Goal: Task Accomplishment & Management: Complete application form

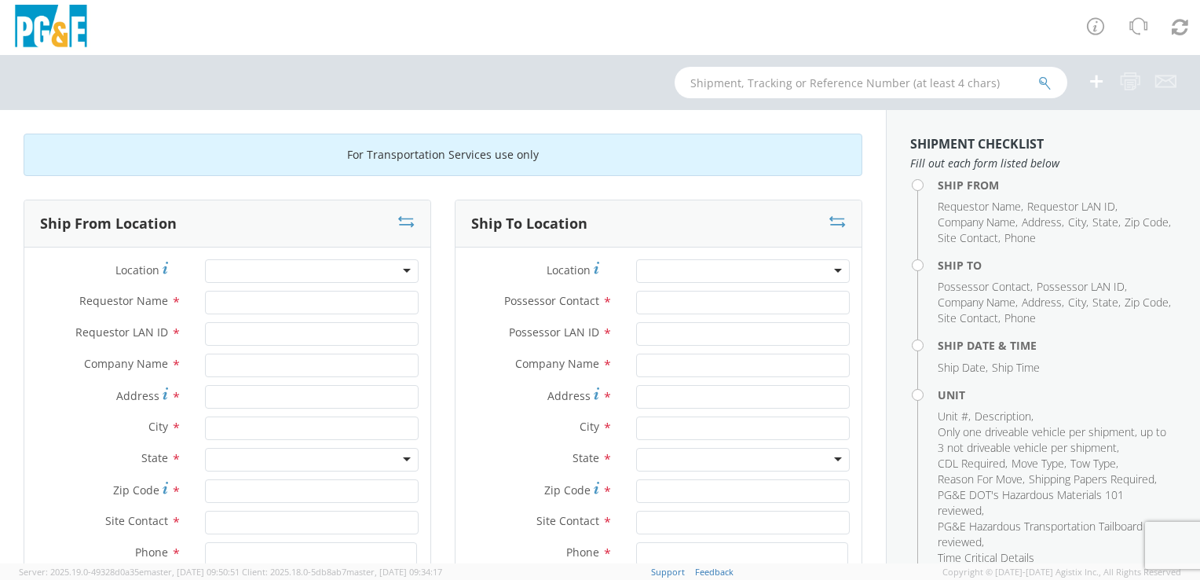
click at [401, 269] on div at bounding box center [312, 271] width 214 height 24
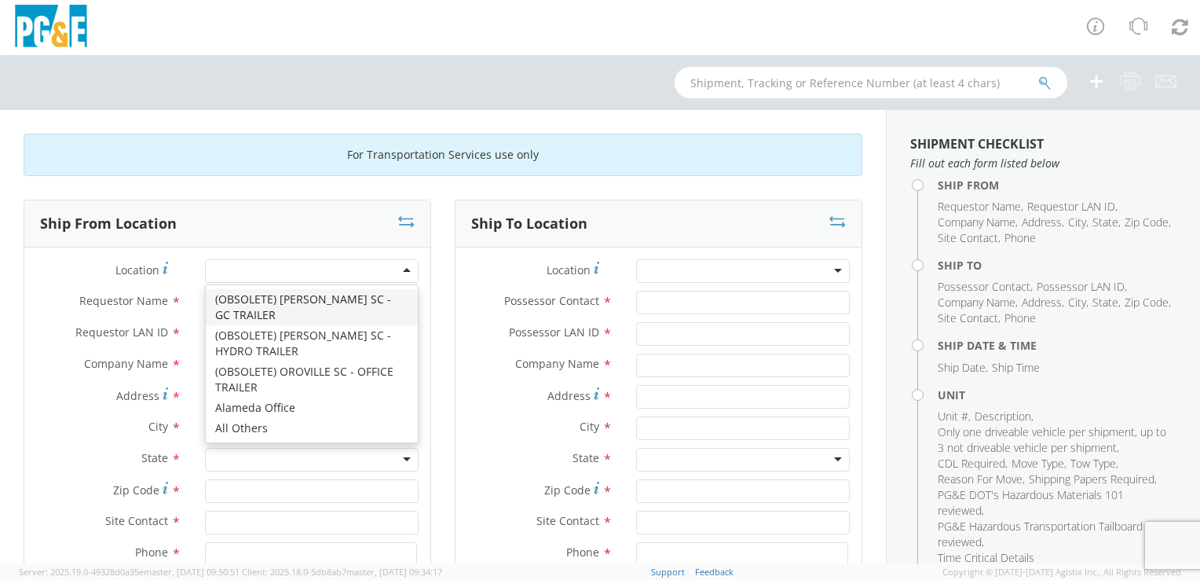
click at [401, 267] on div at bounding box center [312, 271] width 214 height 24
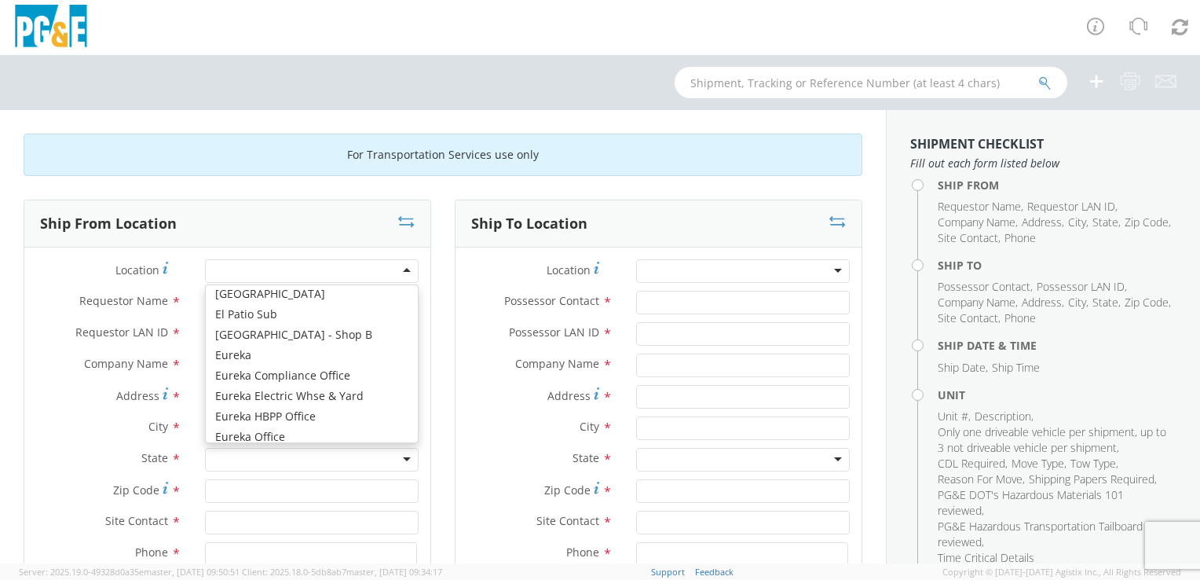
scroll to position [2513, 0]
type input "PG&E"
type input "[STREET_ADDRESS]"
type input "EUREKA"
type input "95501"
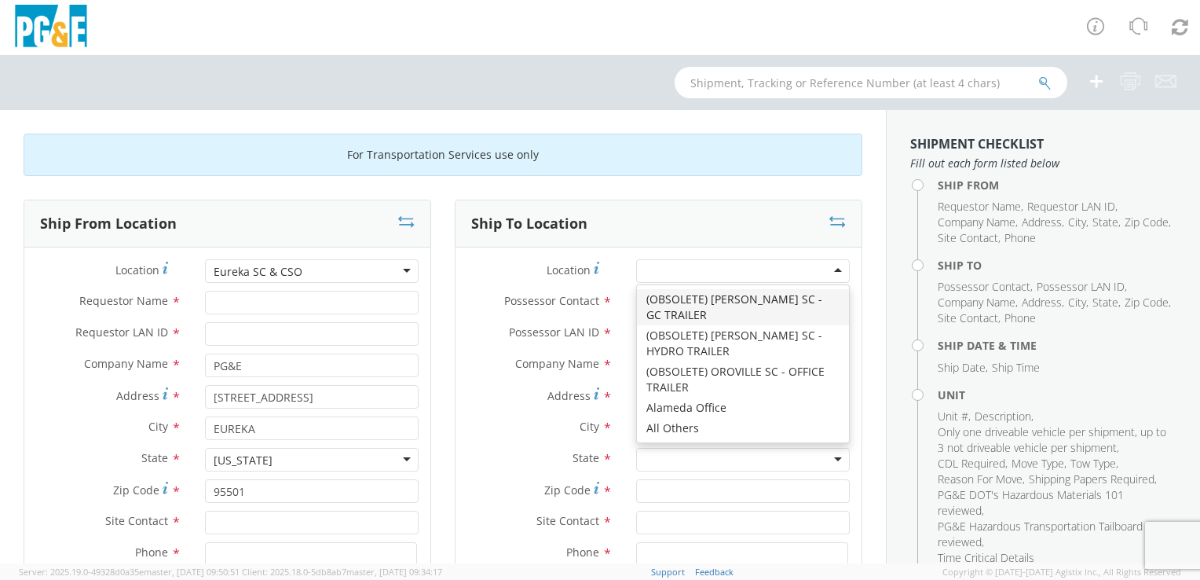
click at [750, 272] on div at bounding box center [743, 271] width 214 height 24
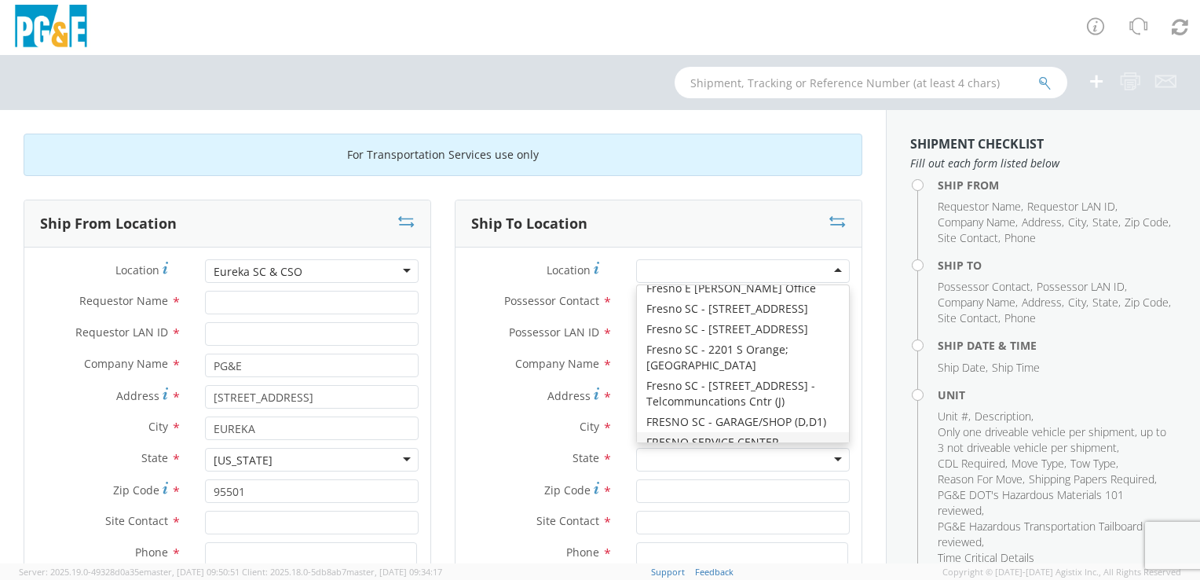
scroll to position [3377, 0]
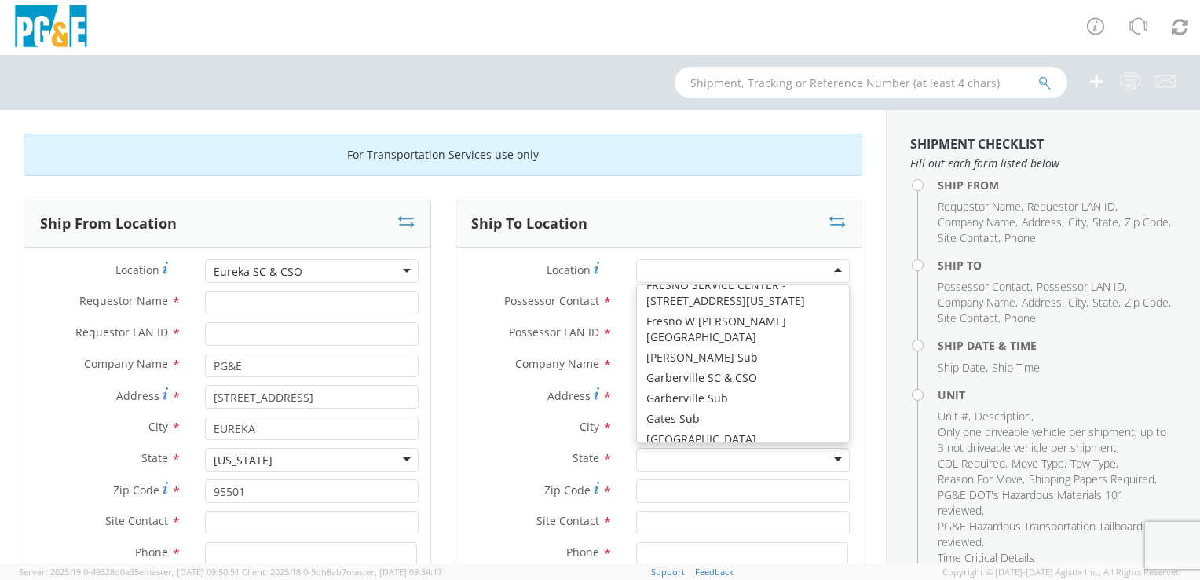
type input "PG&E"
type input "[STREET_ADDRESS]"
type input "Geyserville"
type input "95441"
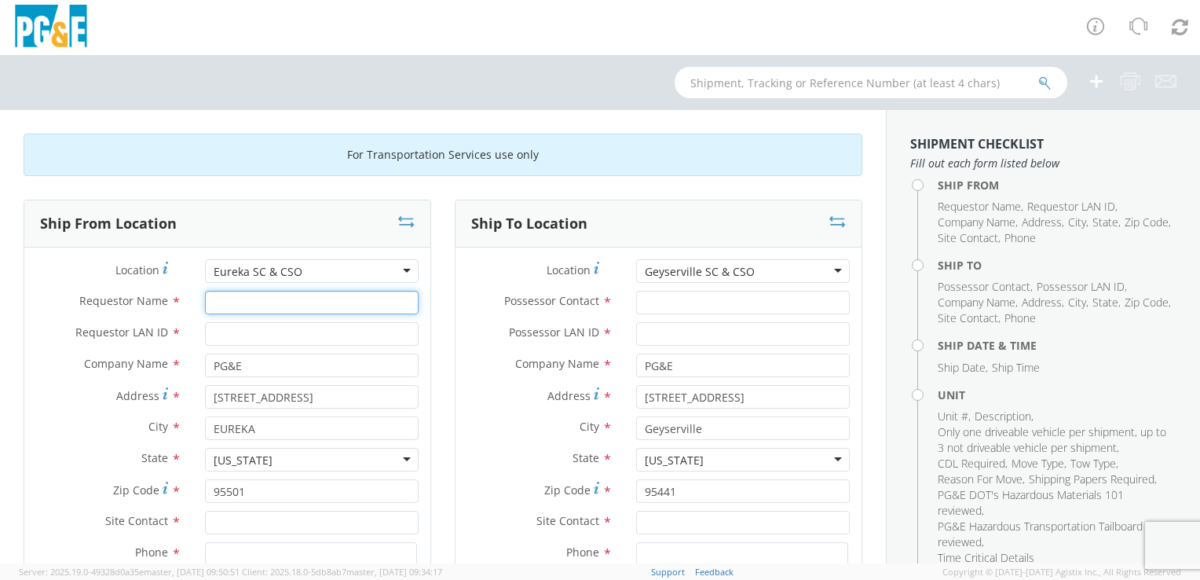
click at [251, 302] on input "Requestor Name *" at bounding box center [312, 303] width 214 height 24
type input "[PERSON_NAME]"
click at [295, 332] on input "Requestor LAN ID *" at bounding box center [312, 334] width 214 height 24
type input "T2MD"
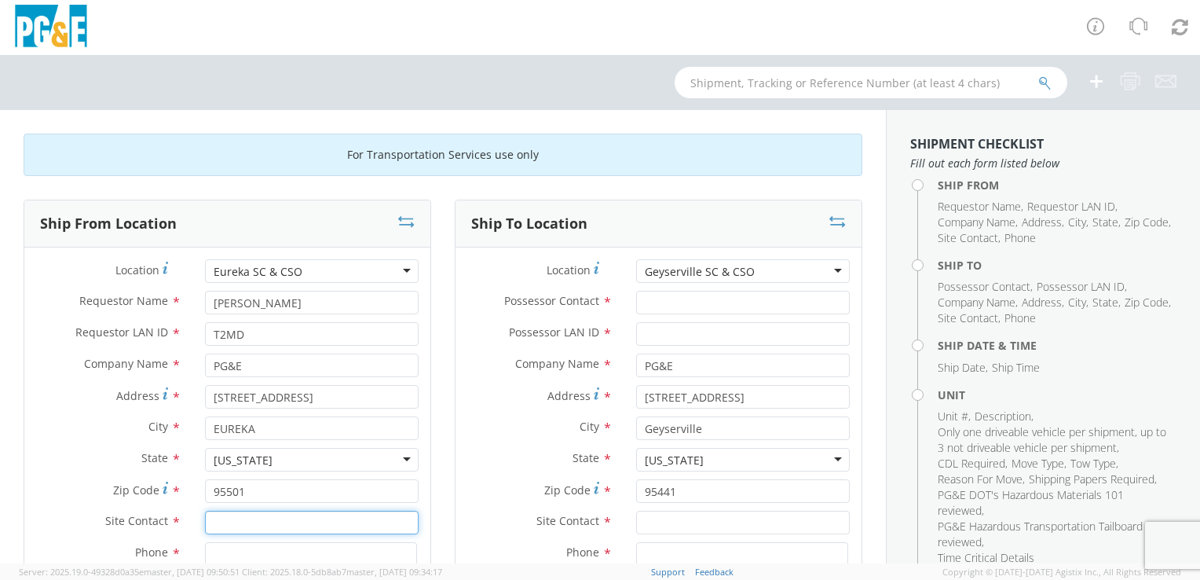
click at [236, 518] on input "text" at bounding box center [312, 522] width 214 height 24
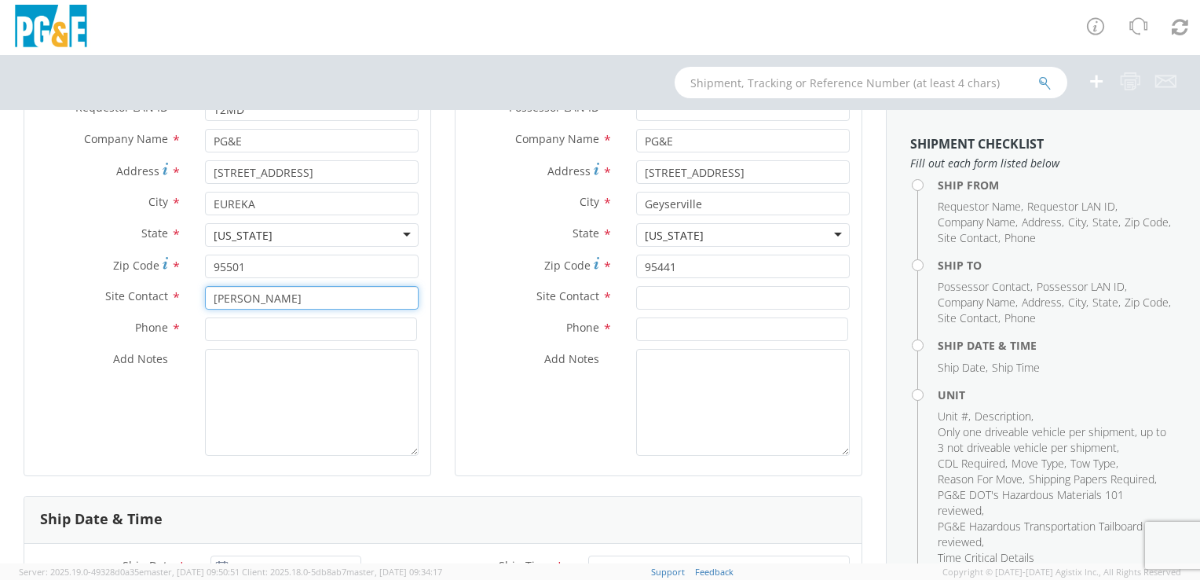
scroll to position [236, 0]
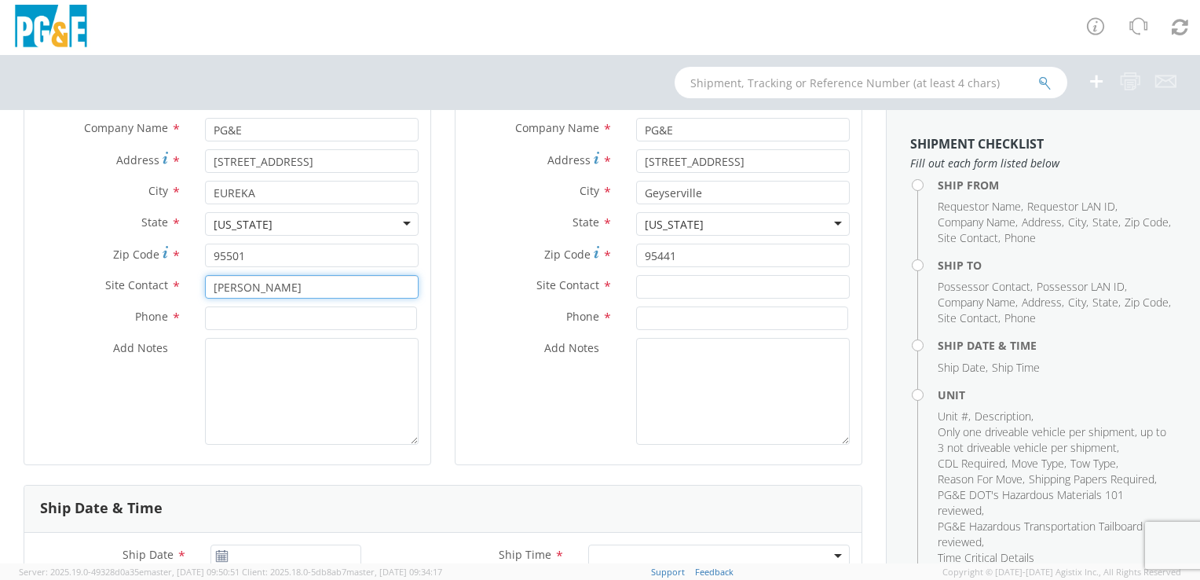
drag, startPoint x: 371, startPoint y: 294, endPoint x: 174, endPoint y: 281, distance: 198.3
click at [174, 281] on div "Site Contact * [PERSON_NAME]" at bounding box center [227, 287] width 406 height 24
type input "[PERSON_NAME]"
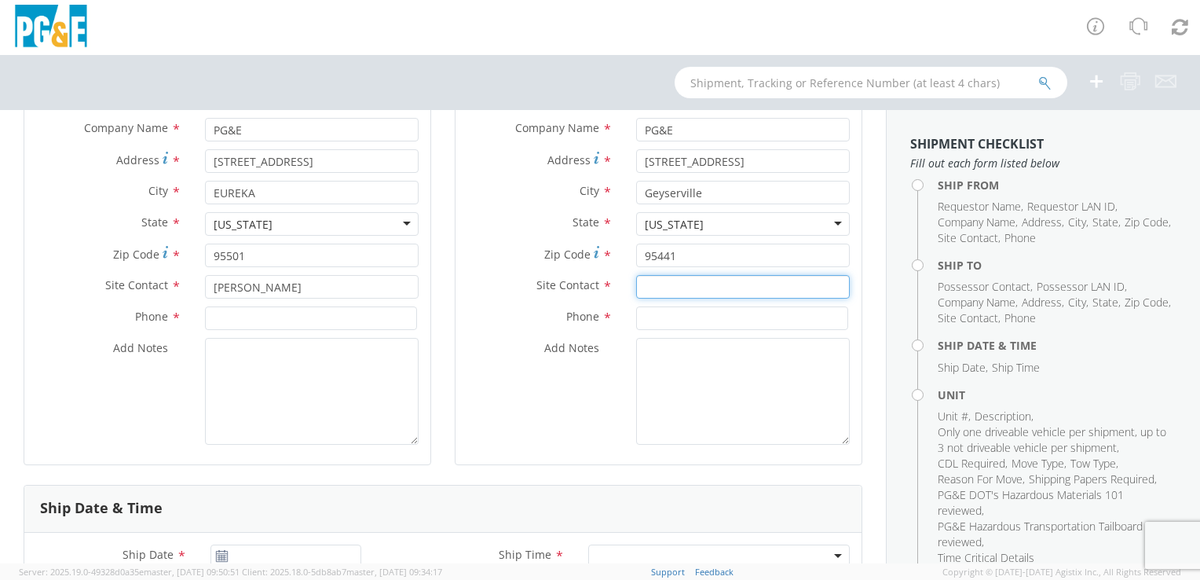
click at [649, 284] on input "text" at bounding box center [743, 287] width 214 height 24
paste input "[PERSON_NAME]"
type input "[PERSON_NAME]"
click at [575, 388] on div "Add Notes *" at bounding box center [658, 391] width 406 height 107
drag, startPoint x: 669, startPoint y: 295, endPoint x: 660, endPoint y: 312, distance: 19.7
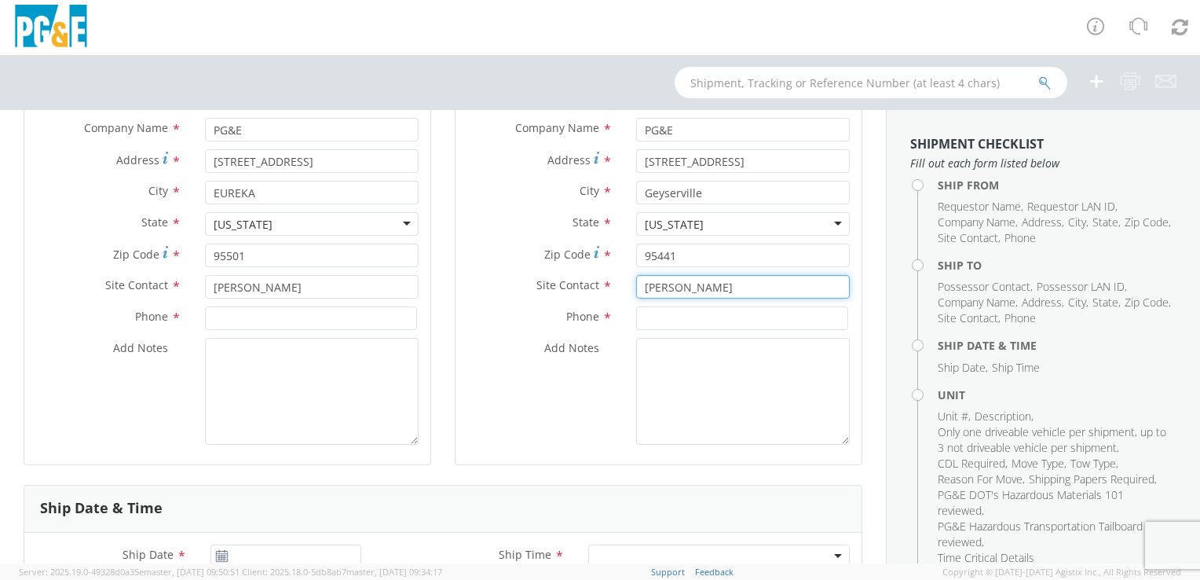
click at [665, 303] on div "Site Contact * [PERSON_NAME]" at bounding box center [658, 290] width 406 height 31
click at [657, 320] on input at bounding box center [742, 318] width 212 height 24
type input "[PHONE_NUMBER]"
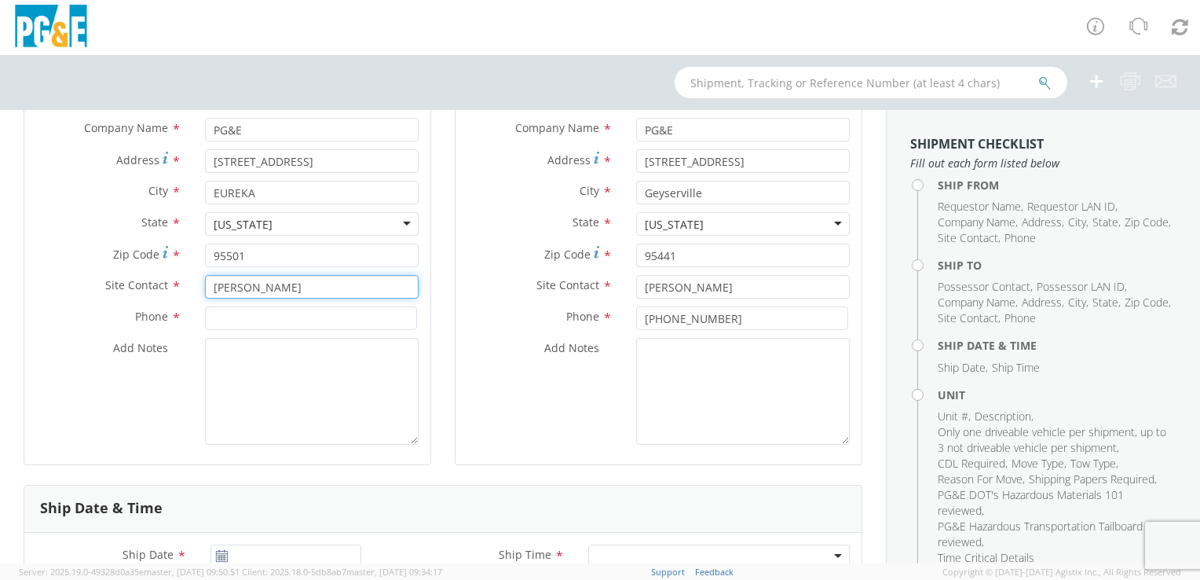
drag, startPoint x: 329, startPoint y: 284, endPoint x: 166, endPoint y: 286, distance: 162.6
click at [165, 286] on div "Site Contact * [PERSON_NAME]" at bounding box center [227, 287] width 406 height 24
type input "[PERSON_NAME]"
click at [38, 397] on div "Add Notes *" at bounding box center [227, 391] width 406 height 107
click at [244, 311] on input at bounding box center [311, 318] width 212 height 24
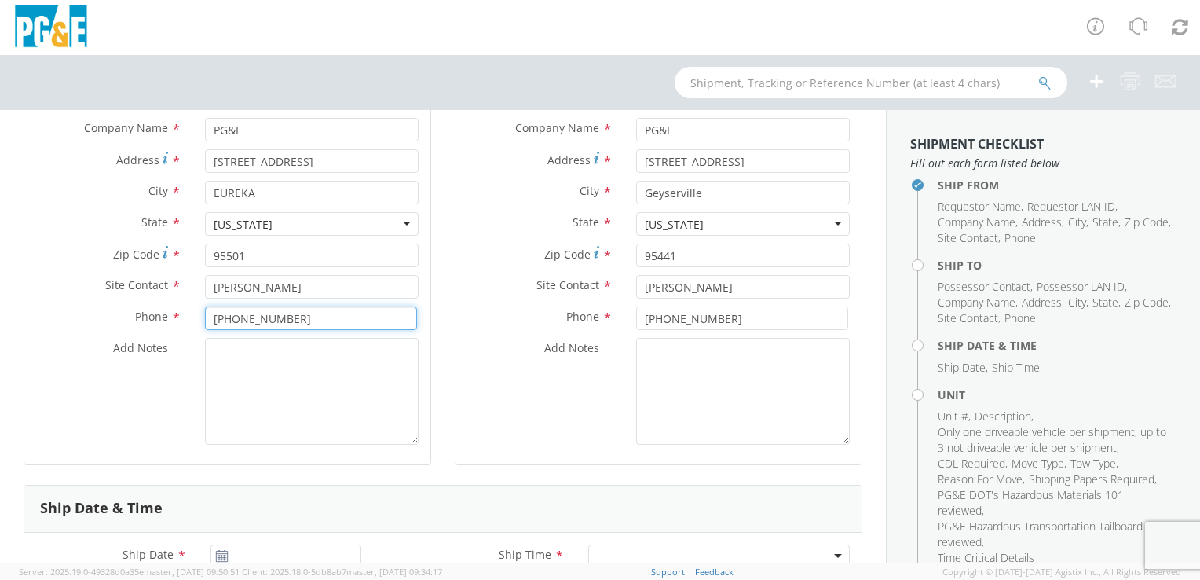
type input "[PHONE_NUMBER]"
click at [254, 357] on textarea "Add Notes *" at bounding box center [312, 391] width 214 height 107
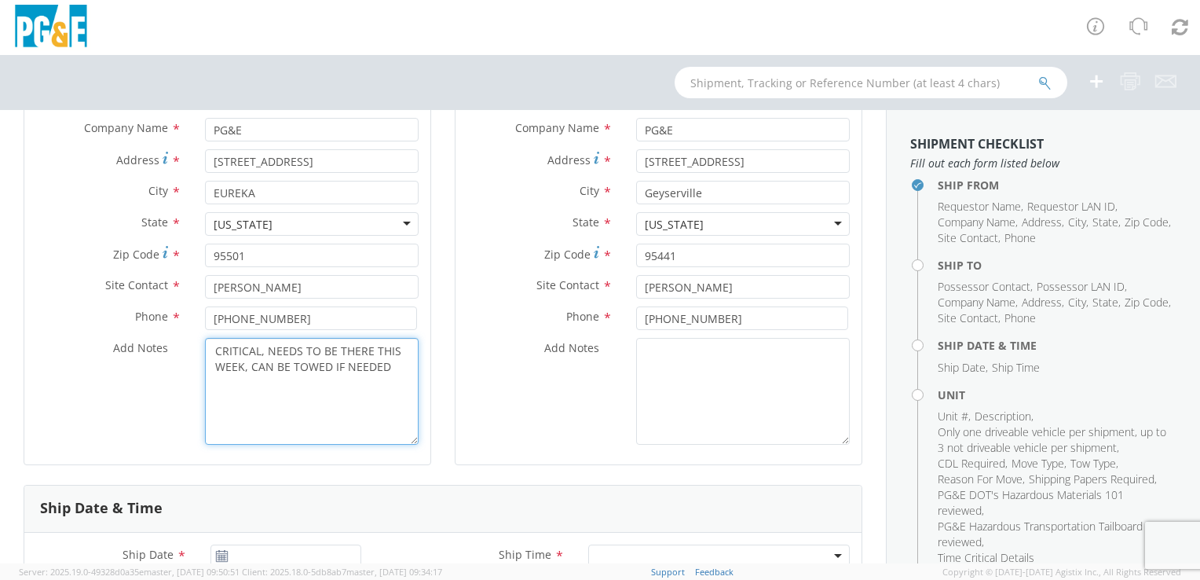
drag, startPoint x: 385, startPoint y: 368, endPoint x: 204, endPoint y: 353, distance: 181.2
click at [205, 353] on textarea "CRITICAL, NEEDS TO BE THERE THIS WEEK, CAN BE TOWED IF NEEDED" at bounding box center [312, 391] width 214 height 107
type textarea "CRITICAL, NEEDS TO BE THERE THIS WEEK, CAN BE TOWED IF NEEDED"
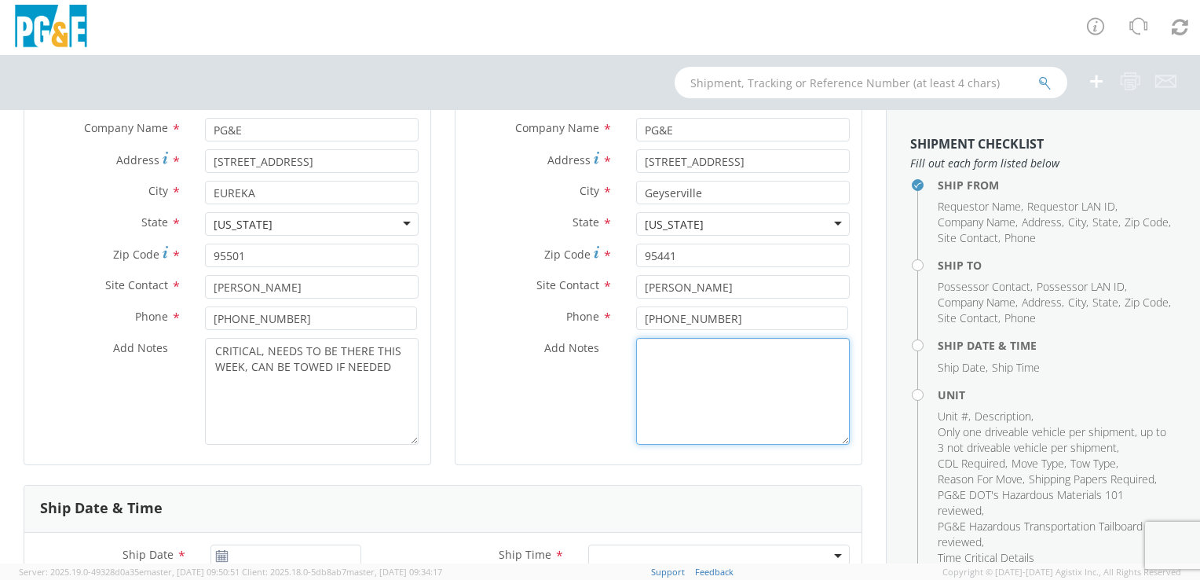
click at [685, 370] on textarea "Add Notes *" at bounding box center [743, 391] width 214 height 107
paste textarea "CRITICAL, NEEDS TO BE THERE THIS WEEK, CAN BE TOWED IF NEEDED"
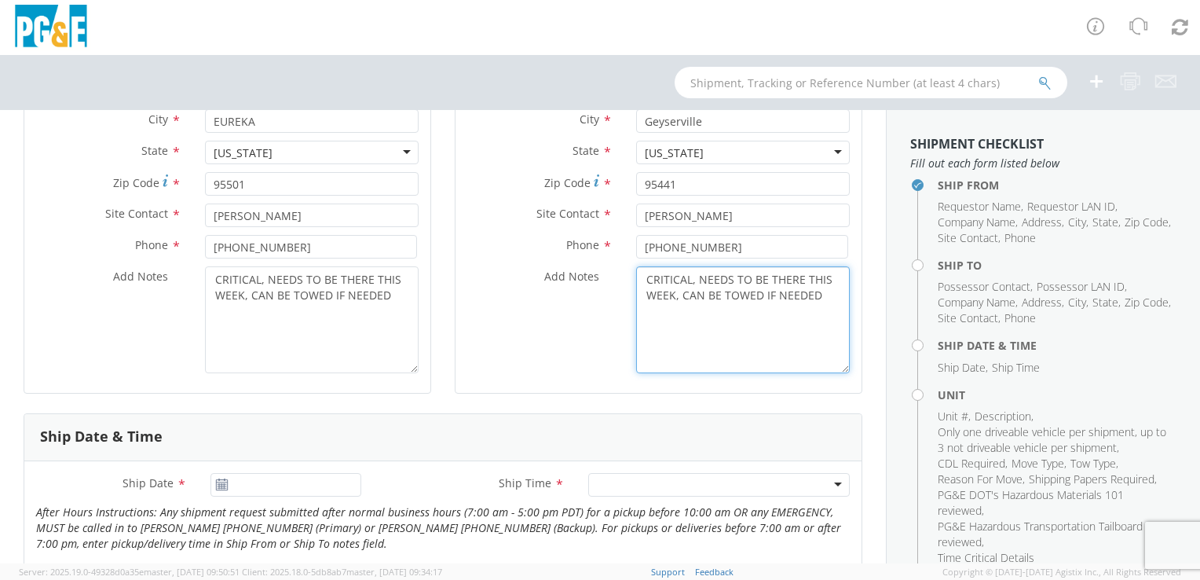
scroll to position [393, 0]
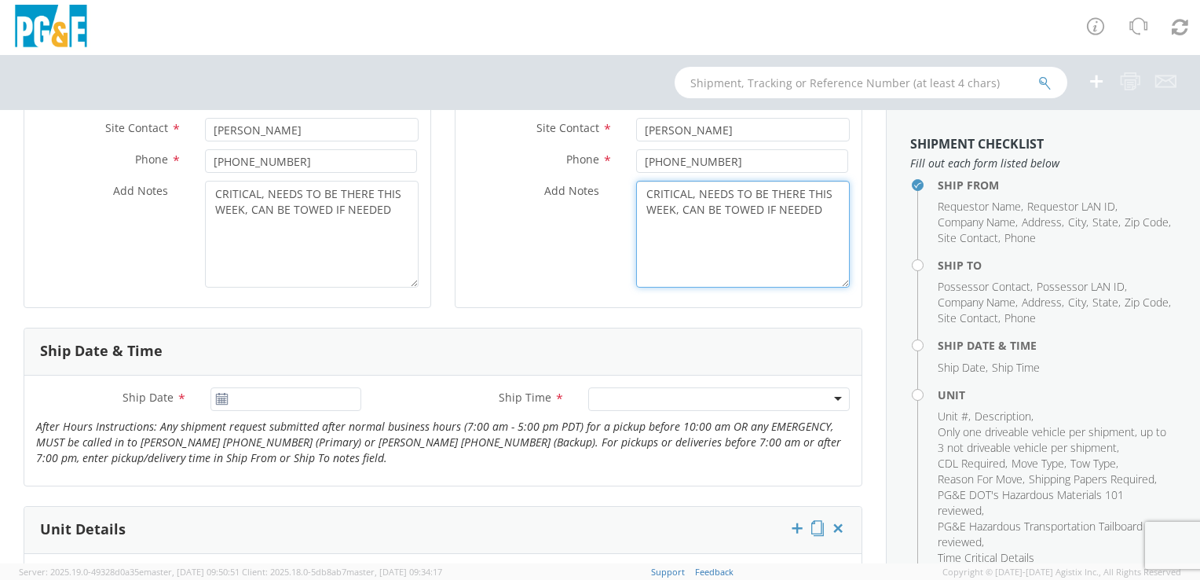
type textarea "CRITICAL, NEEDS TO BE THERE THIS WEEK, CAN BE TOWED IF NEEDED"
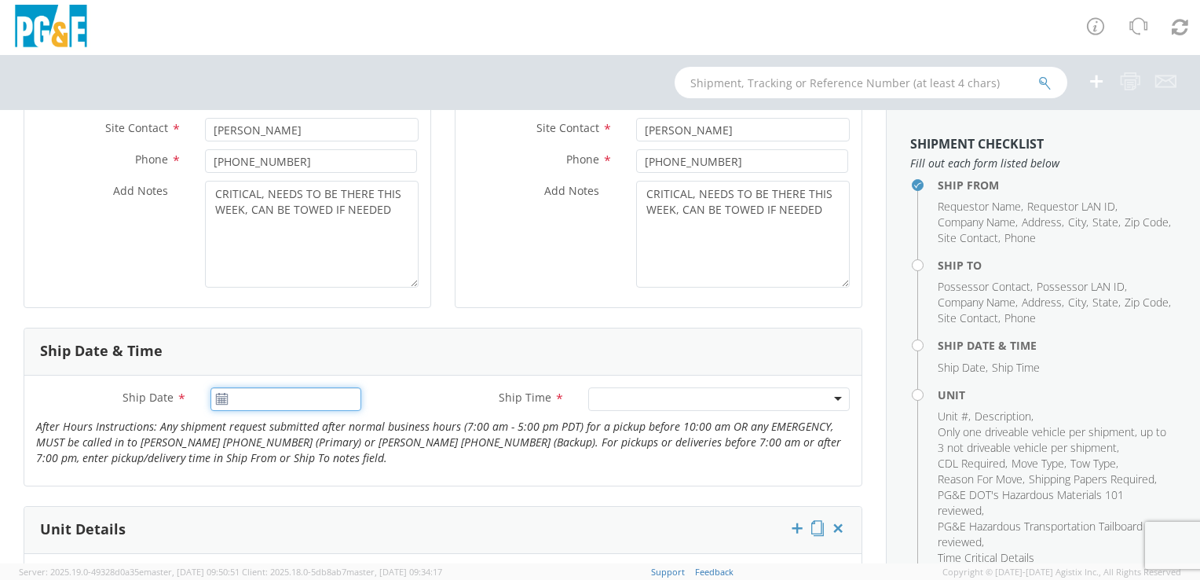
type input "09/17/2025"
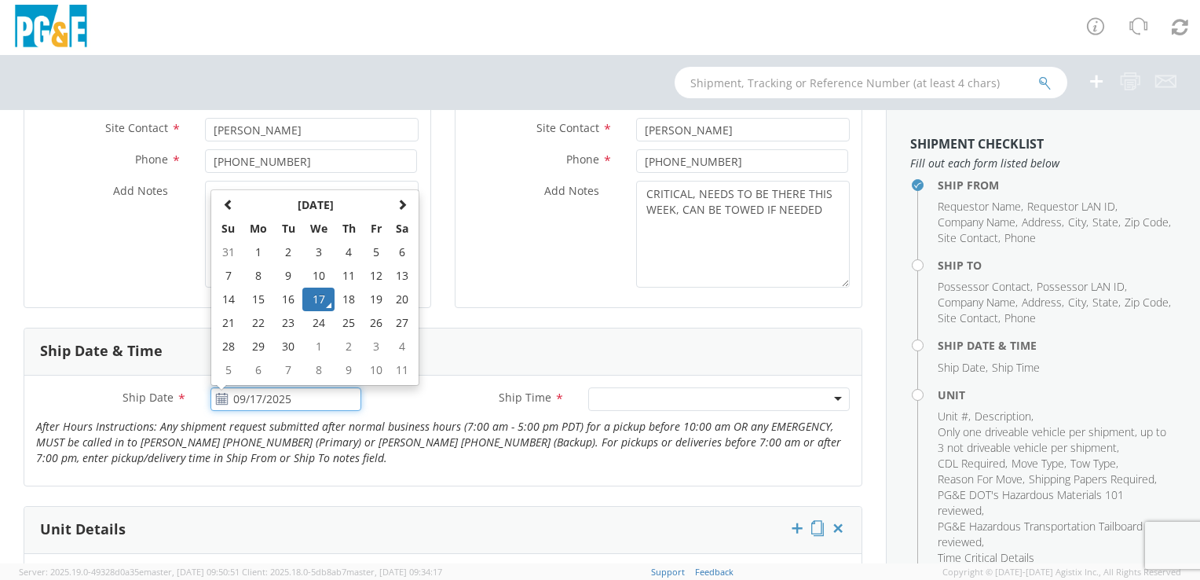
click at [292, 387] on input "09/17/2025" at bounding box center [285, 399] width 151 height 24
click at [317, 296] on td "17" at bounding box center [318, 299] width 33 height 24
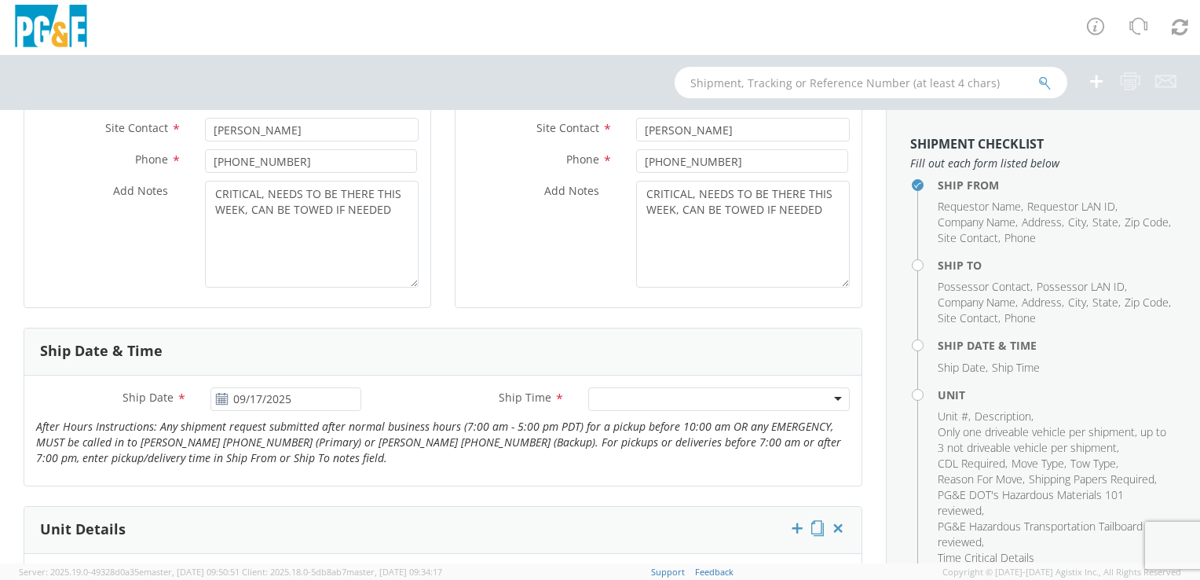
click at [642, 392] on div at bounding box center [719, 399] width 262 height 24
drag, startPoint x: 613, startPoint y: 448, endPoint x: 560, endPoint y: 454, distance: 53.0
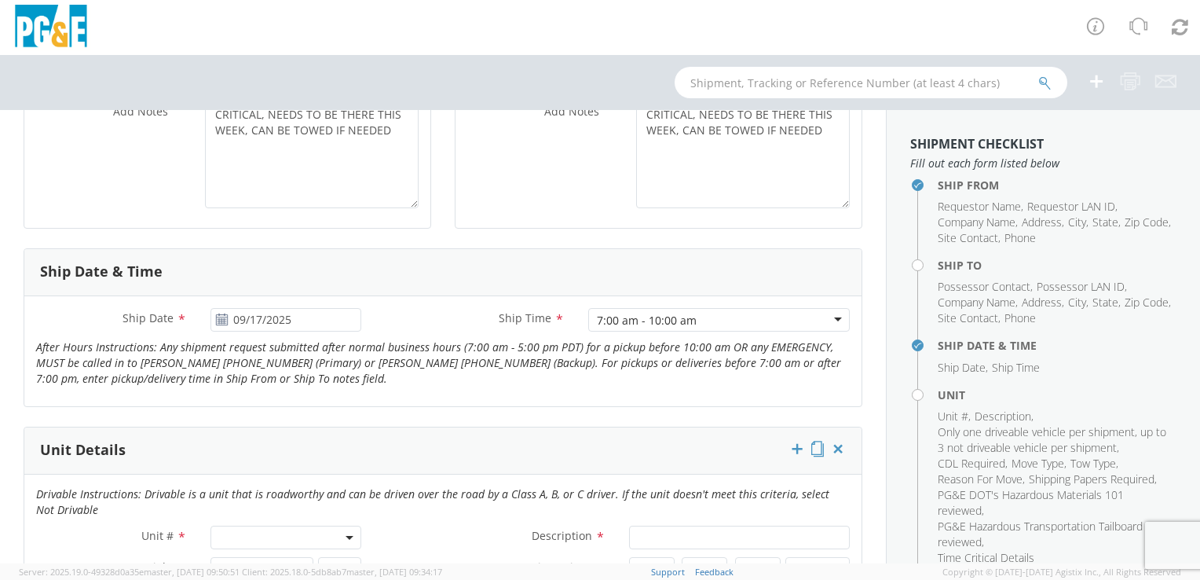
scroll to position [628, 0]
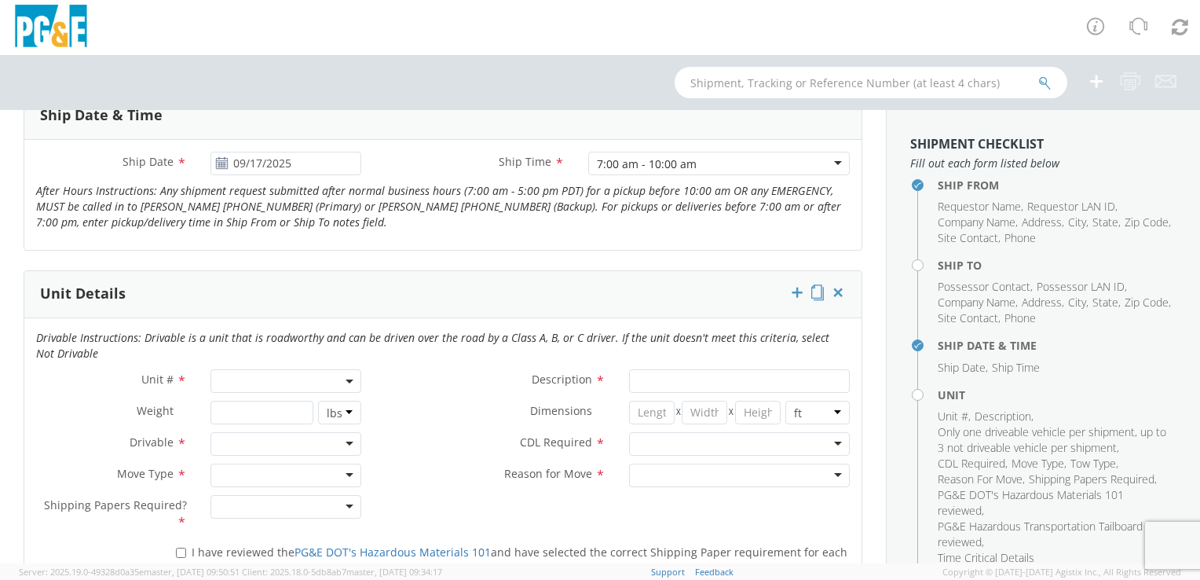
click at [234, 375] on span at bounding box center [285, 381] width 151 height 24
click at [247, 410] on input "search" at bounding box center [284, 407] width 141 height 24
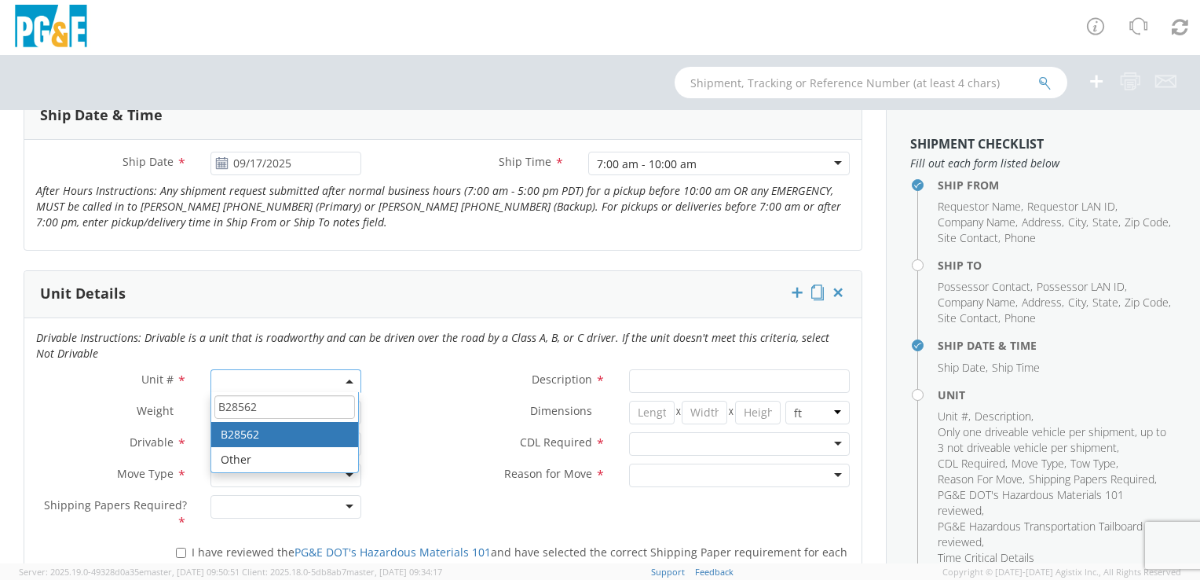
type input "B28562"
type input "TRUCK; TROUBLE W/AERIAL 4X4"
type input "19500"
select select "B28562"
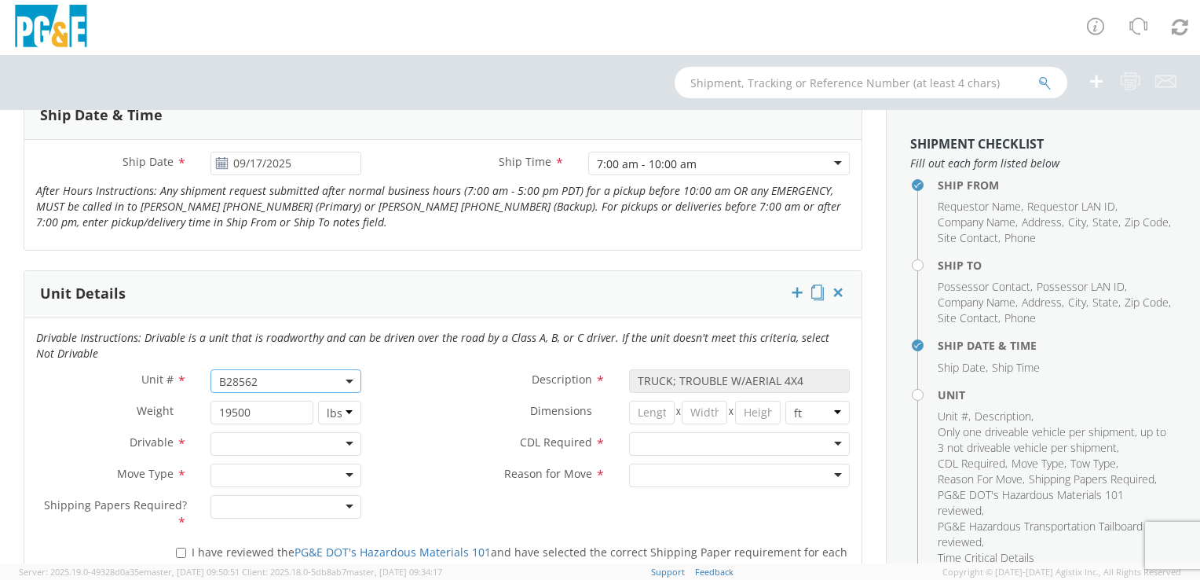
click at [256, 444] on div at bounding box center [285, 444] width 151 height 24
click at [242, 471] on div at bounding box center [285, 475] width 151 height 24
click at [239, 509] on div at bounding box center [285, 507] width 151 height 24
click at [183, 548] on input "I have reviewed the PG&E DOT's Hazardous Materials 101 and have selected the co…" at bounding box center [181, 552] width 10 height 10
checkbox input "true"
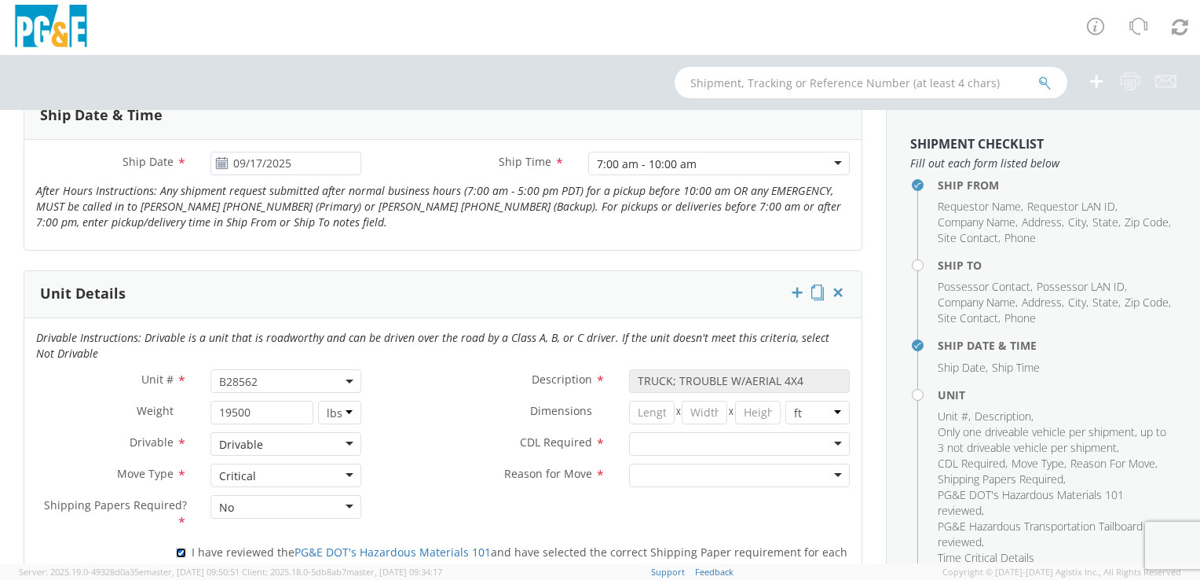
scroll to position [785, 0]
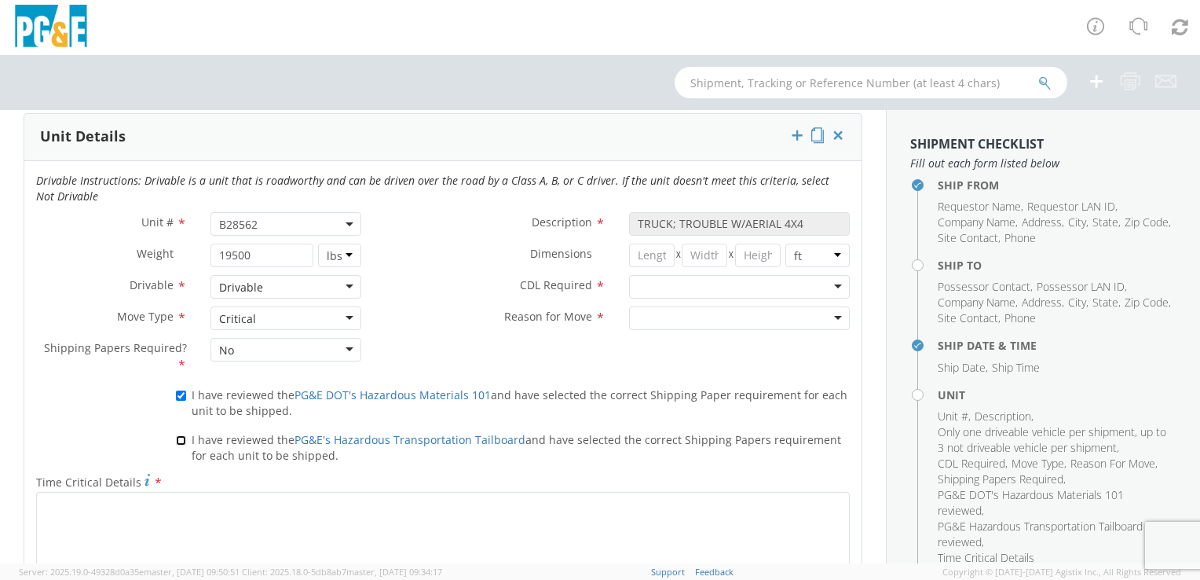
click at [176, 438] on input "I have reviewed the PG&E's Hazardous Transportation Tailboard and have selected…" at bounding box center [181, 440] width 10 height 10
checkbox input "true"
click at [675, 284] on div at bounding box center [739, 287] width 221 height 24
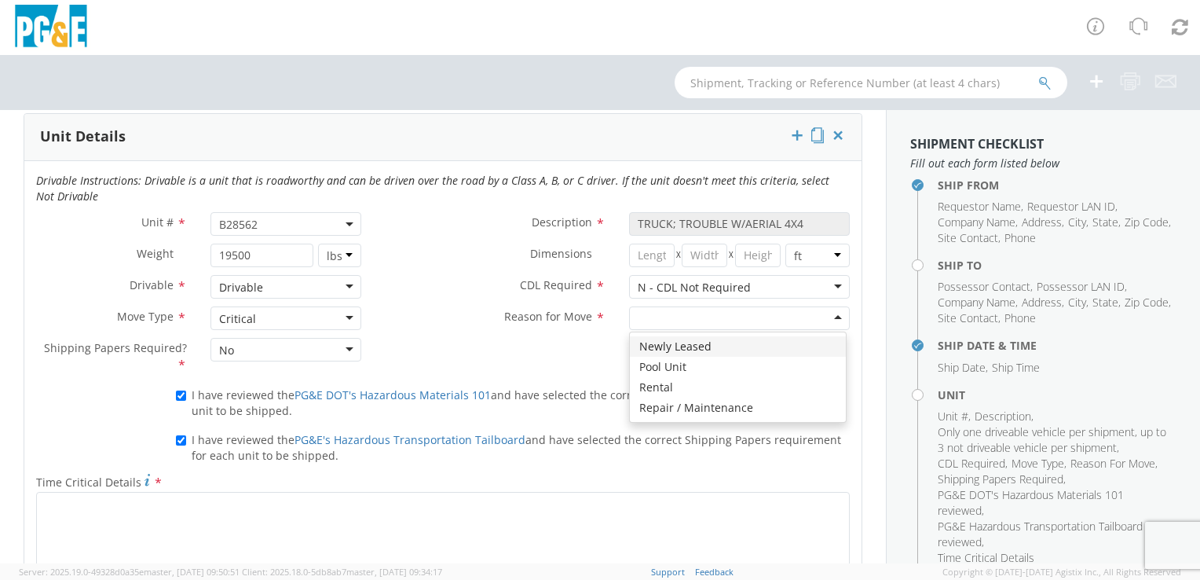
click at [657, 316] on div at bounding box center [739, 318] width 221 height 24
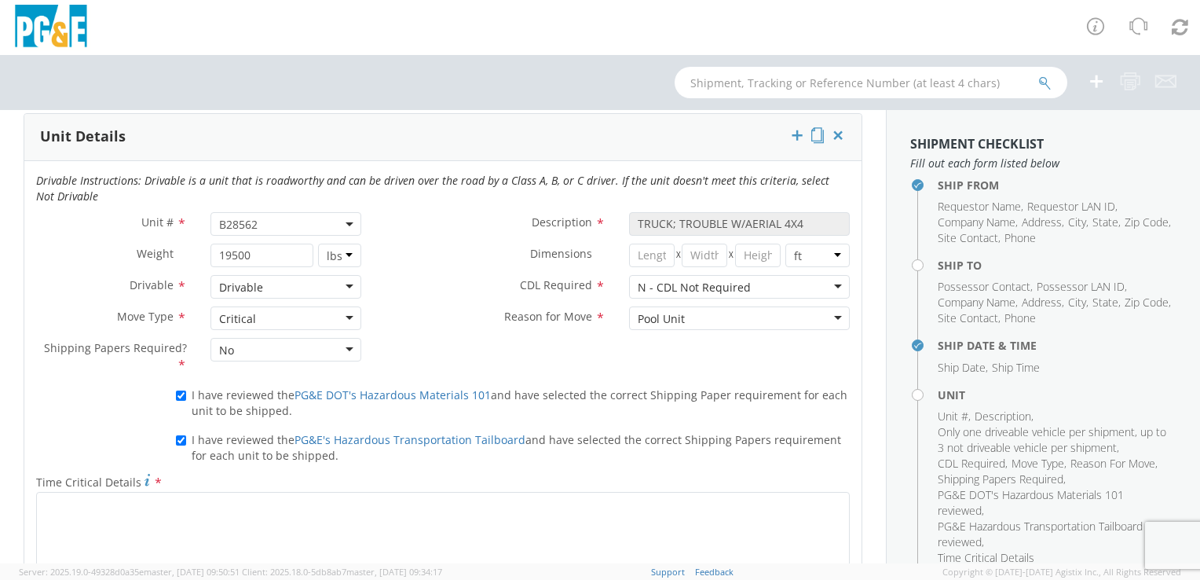
click at [431, 341] on div "Unit # * B28562 B28562 Description * TRUCK; TROUBLE W/AERIAL 4X4 Weight * 19500…" at bounding box center [442, 297] width 837 height 170
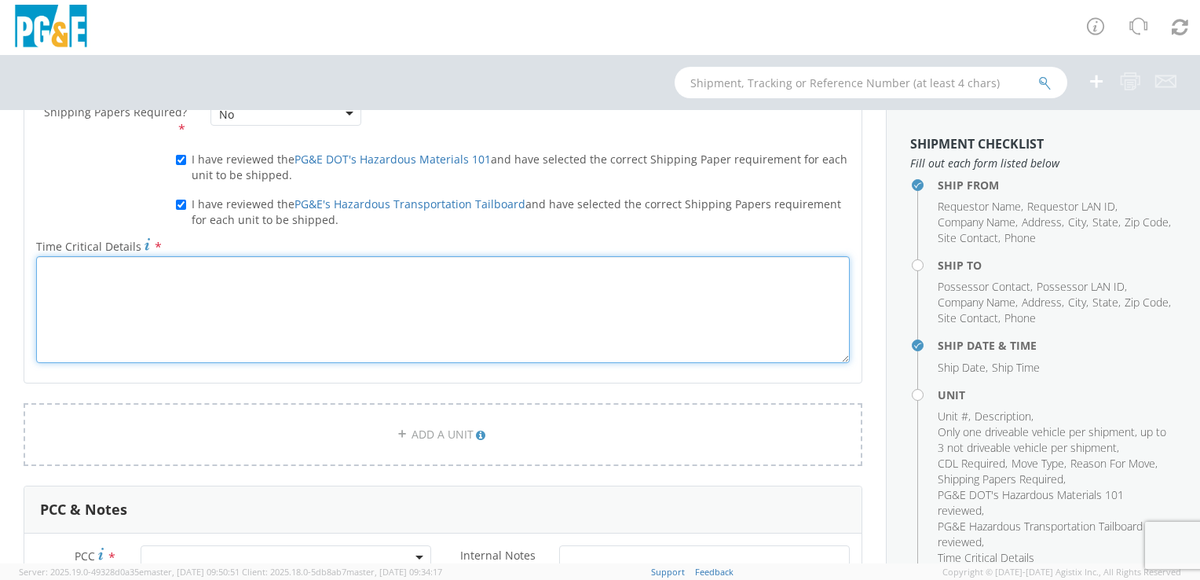
click at [373, 275] on textarea "Time Critical Details *" at bounding box center [443, 309] width 814 height 107
paste textarea "CRITICAL, NEEDS TO BE THERE THIS WEEK, CAN BE TOWED IF NEEDED"
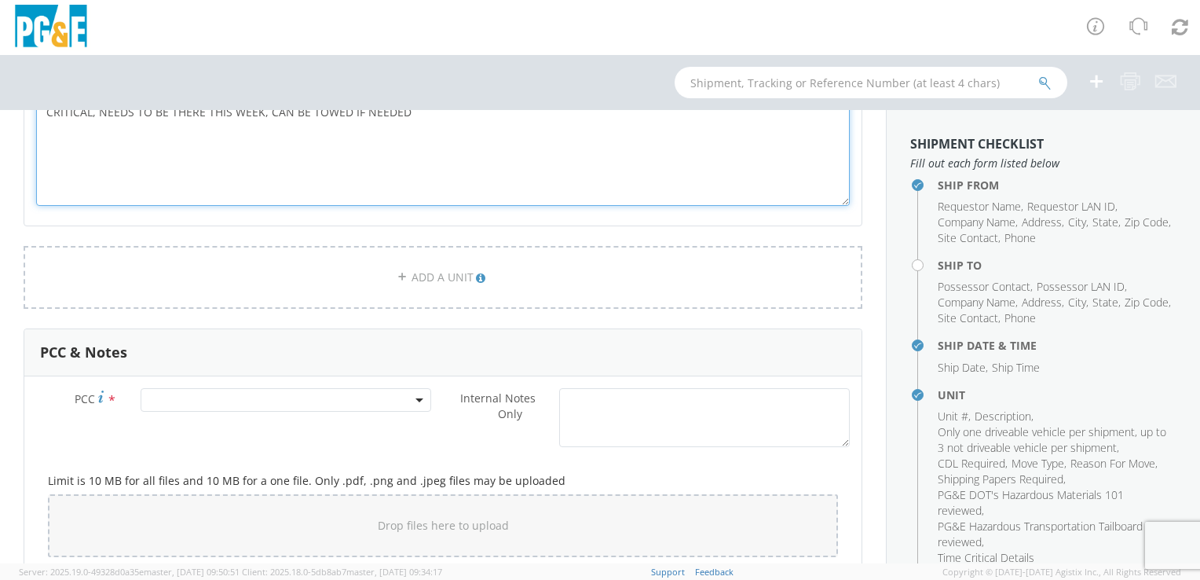
type textarea "CRITICAL, NEEDS TO BE THERE THIS WEEK, CAN BE TOWED IF NEEDED"
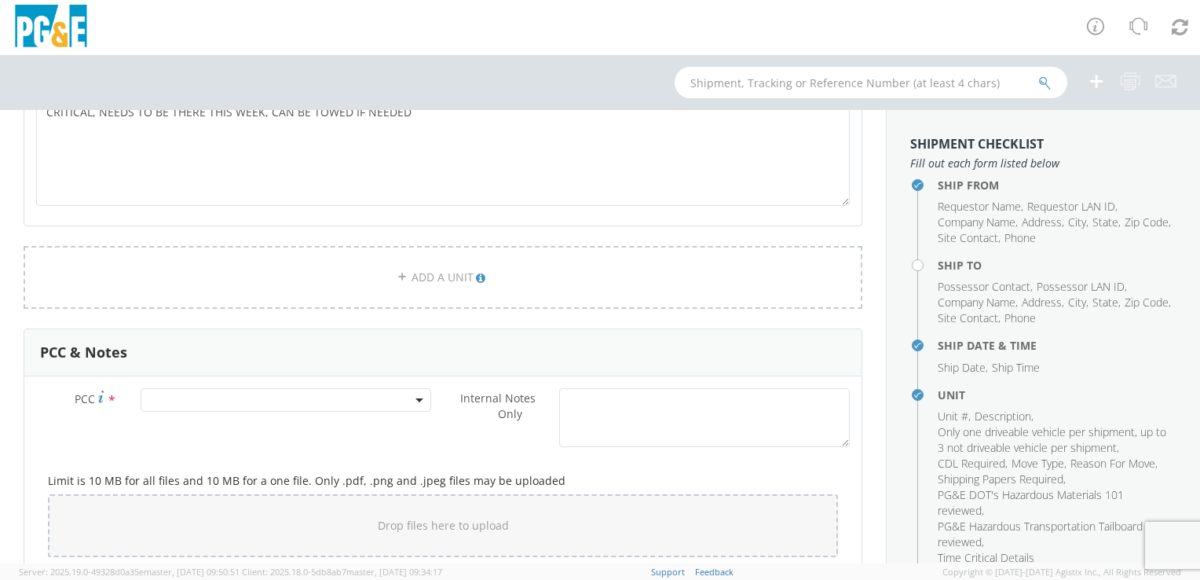
click at [327, 393] on span at bounding box center [286, 400] width 291 height 24
click at [278, 432] on input "number" at bounding box center [284, 426] width 278 height 24
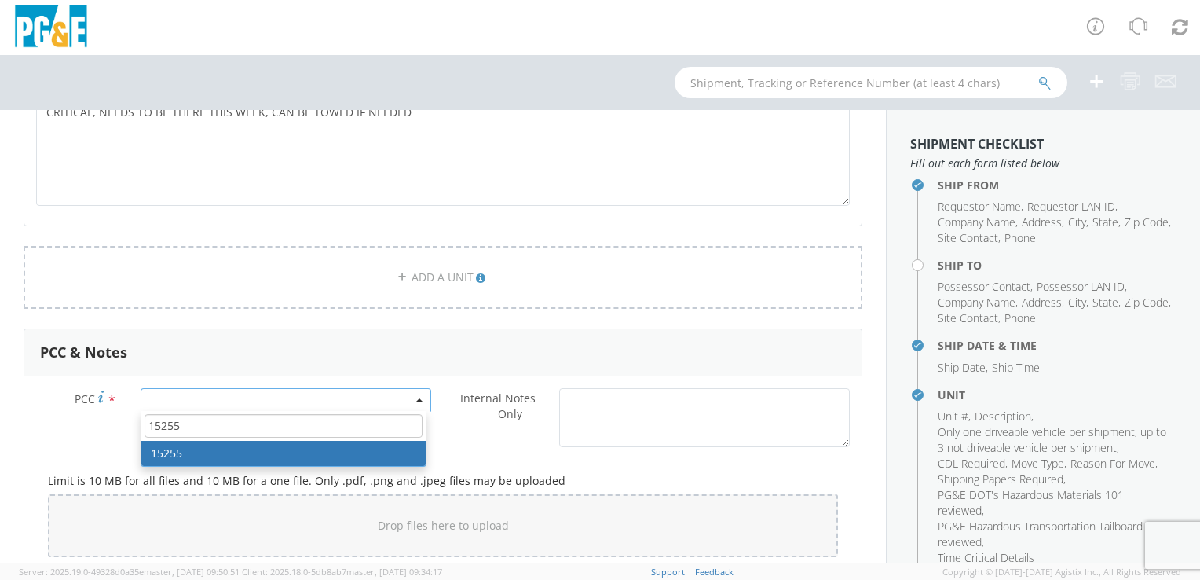
type input "15255"
select select "15255"
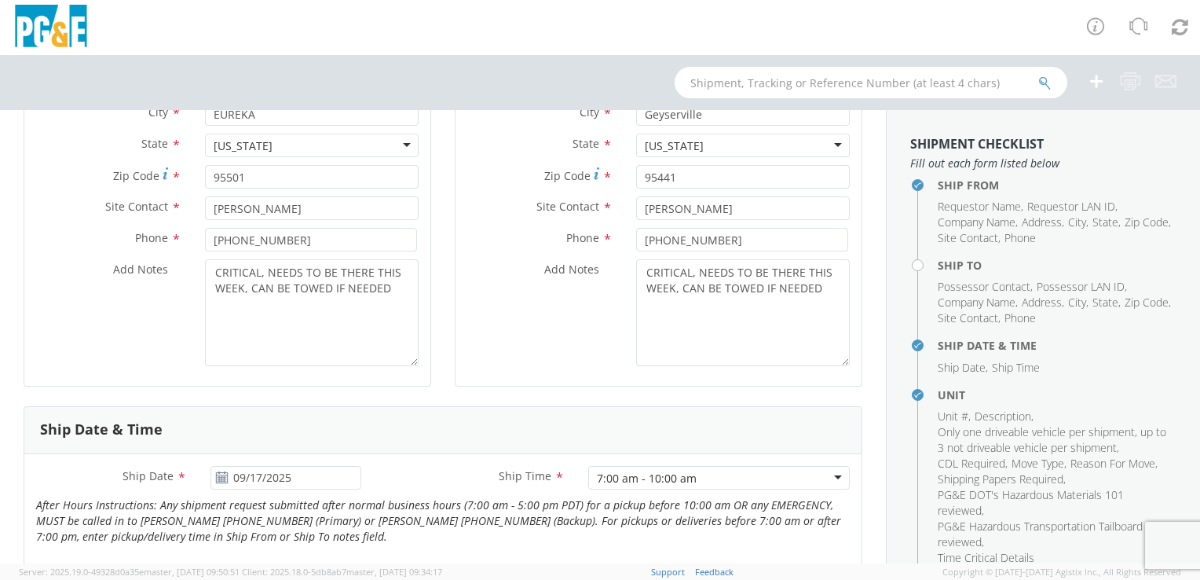
scroll to position [79, 0]
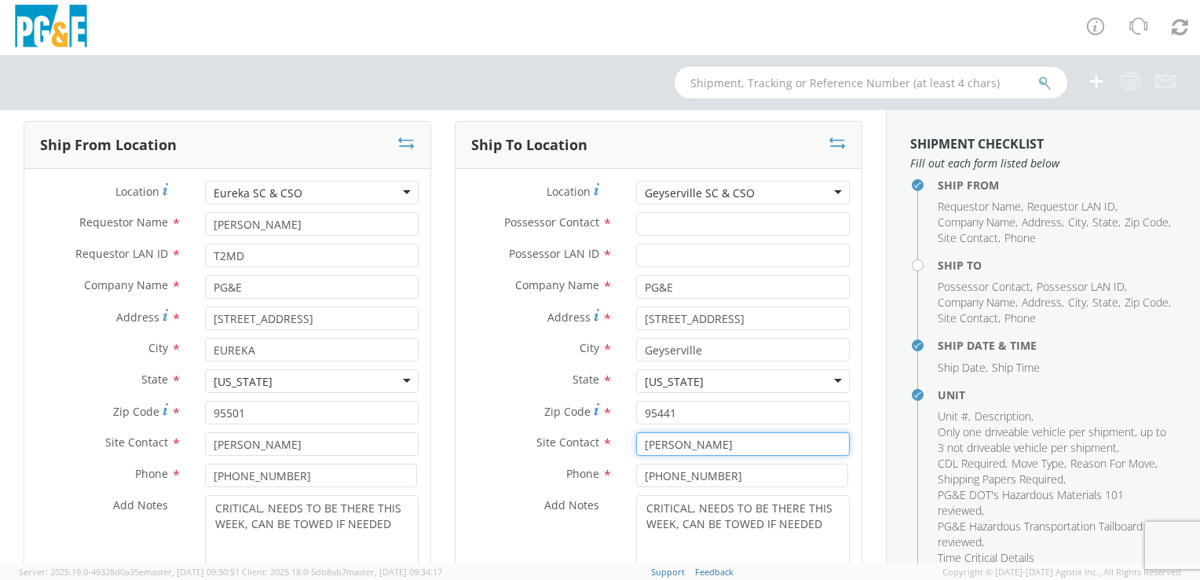
drag, startPoint x: 748, startPoint y: 447, endPoint x: 638, endPoint y: 441, distance: 110.1
click at [638, 441] on input "[PERSON_NAME]" at bounding box center [743, 444] width 214 height 24
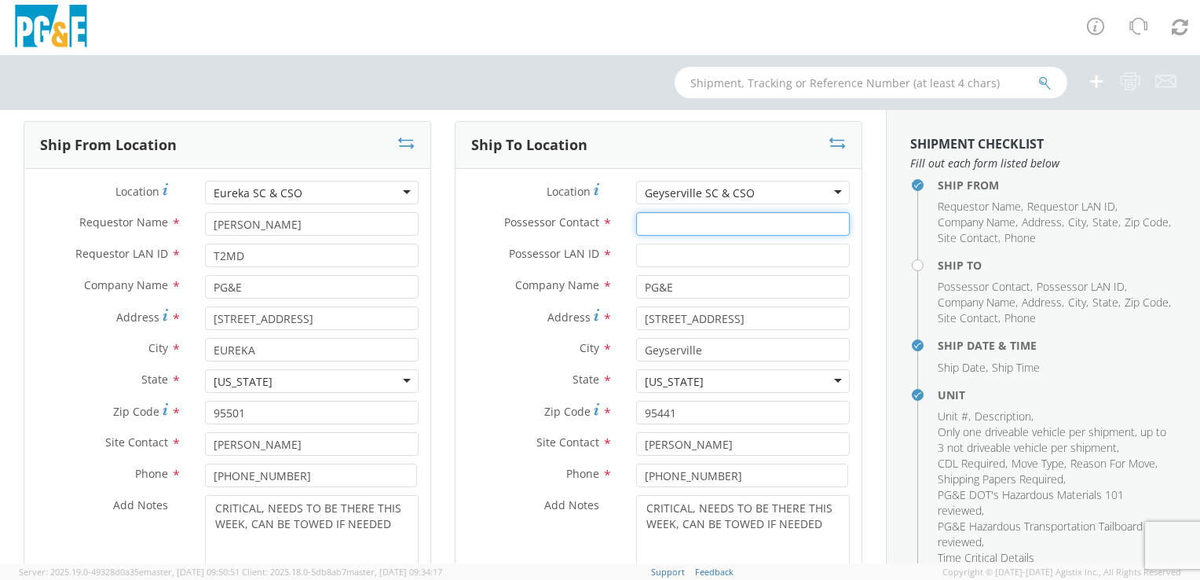
click at [686, 214] on input "Possessor Contact *" at bounding box center [743, 224] width 214 height 24
paste input "[PERSON_NAME]"
type input "[PERSON_NAME]"
click at [679, 258] on input "Possessor LAN ID *" at bounding box center [743, 255] width 214 height 24
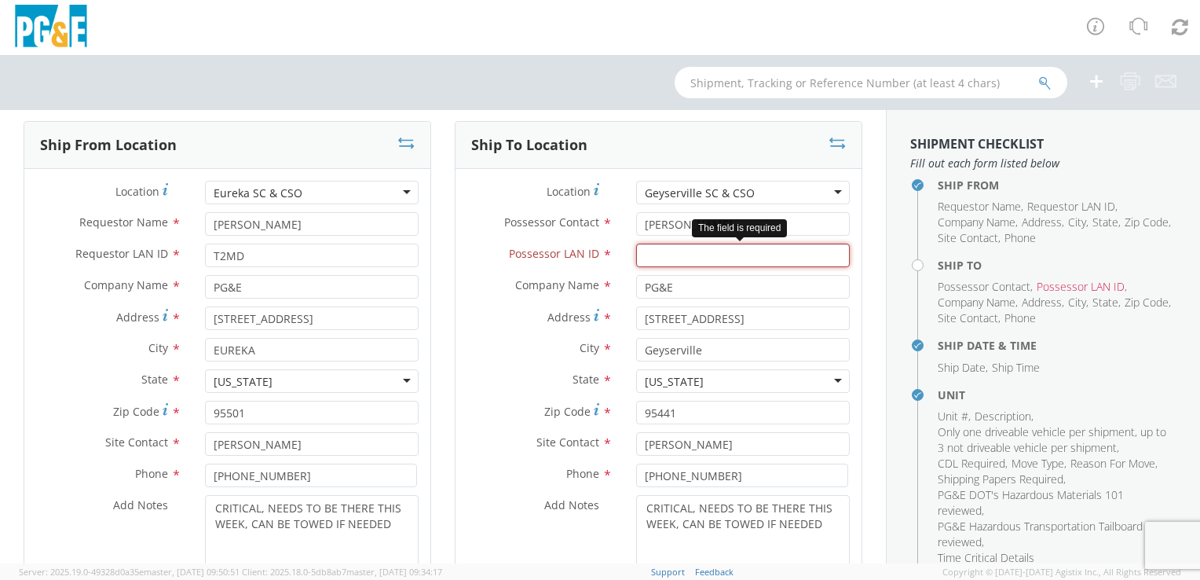
click at [673, 250] on input "Possessor LAN ID *" at bounding box center [743, 255] width 214 height 24
type input "MLWV"
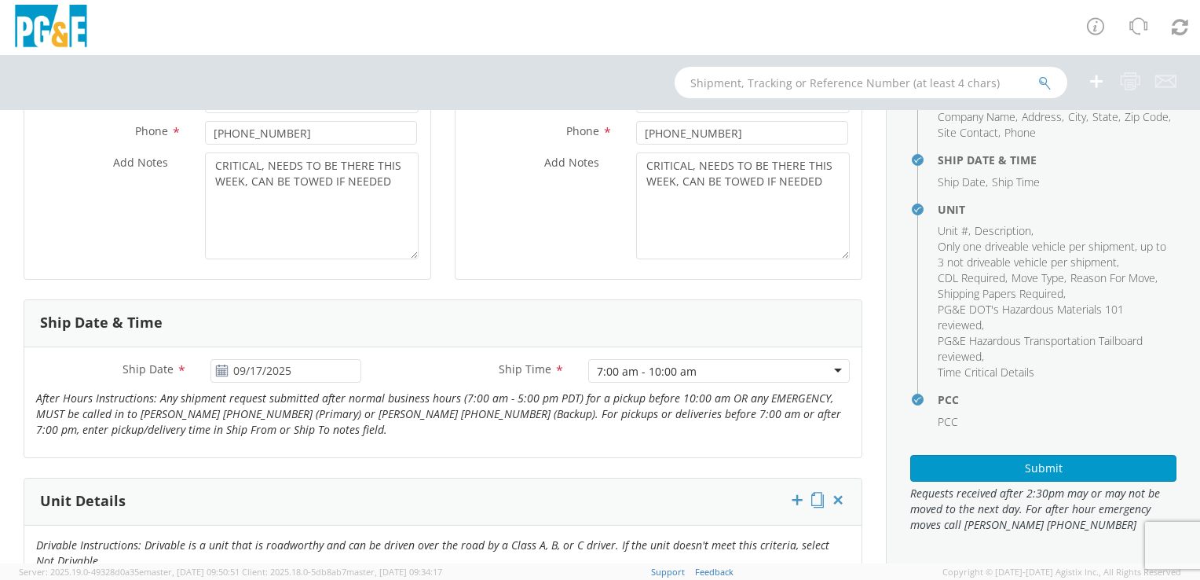
scroll to position [550, 0]
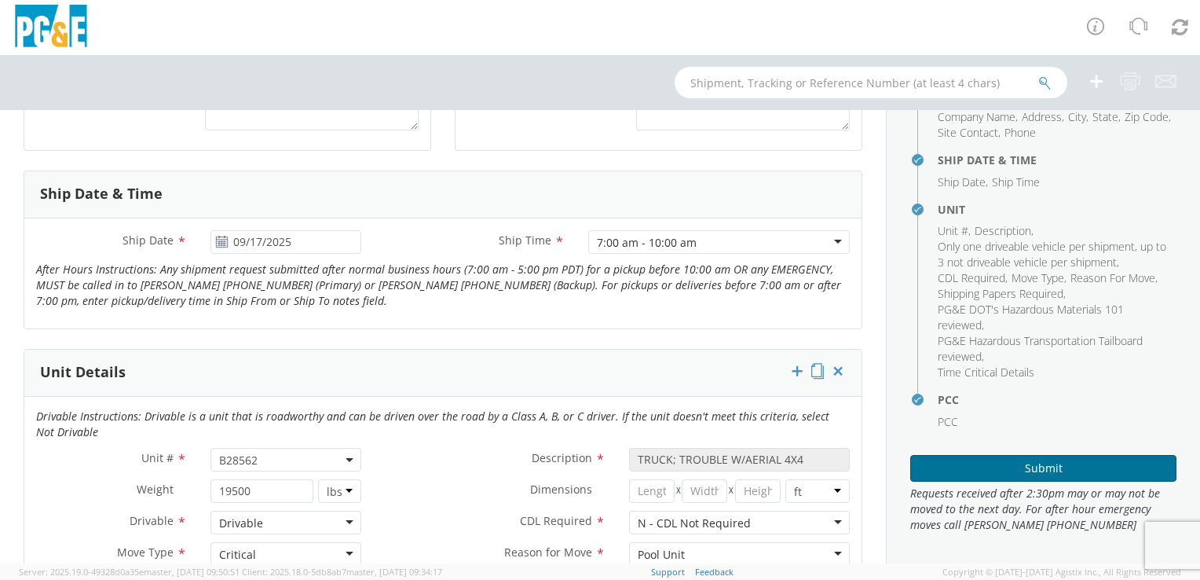
click at [1071, 461] on button "Submit" at bounding box center [1043, 468] width 266 height 27
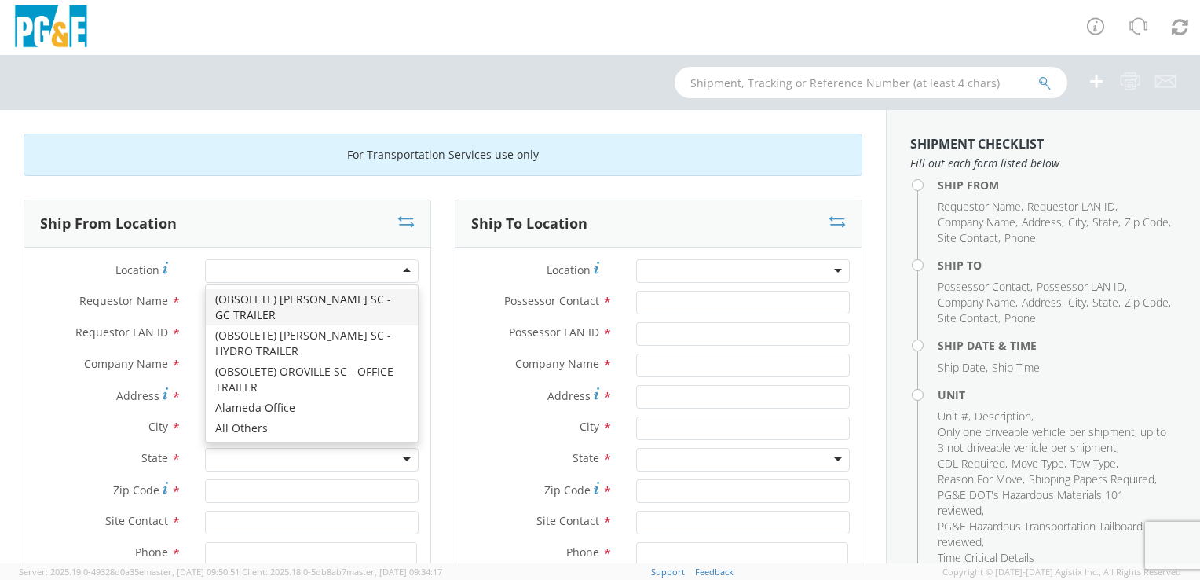
click at [400, 271] on div at bounding box center [312, 271] width 214 height 24
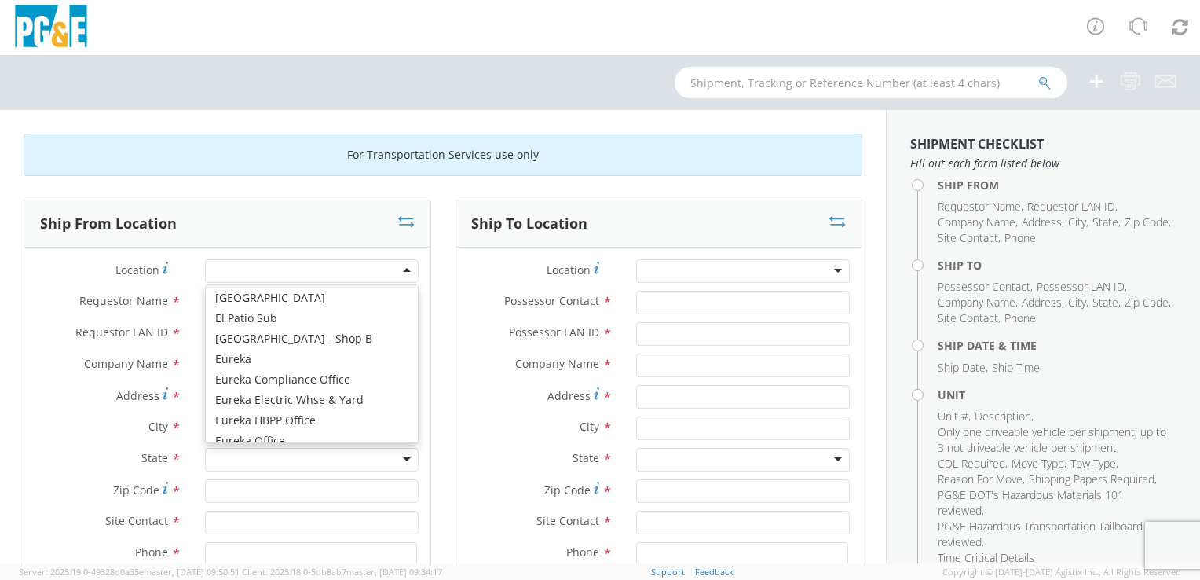
scroll to position [2513, 0]
type input "PG&E"
type input "[STREET_ADDRESS]"
type input "EUREKA"
type input "95501"
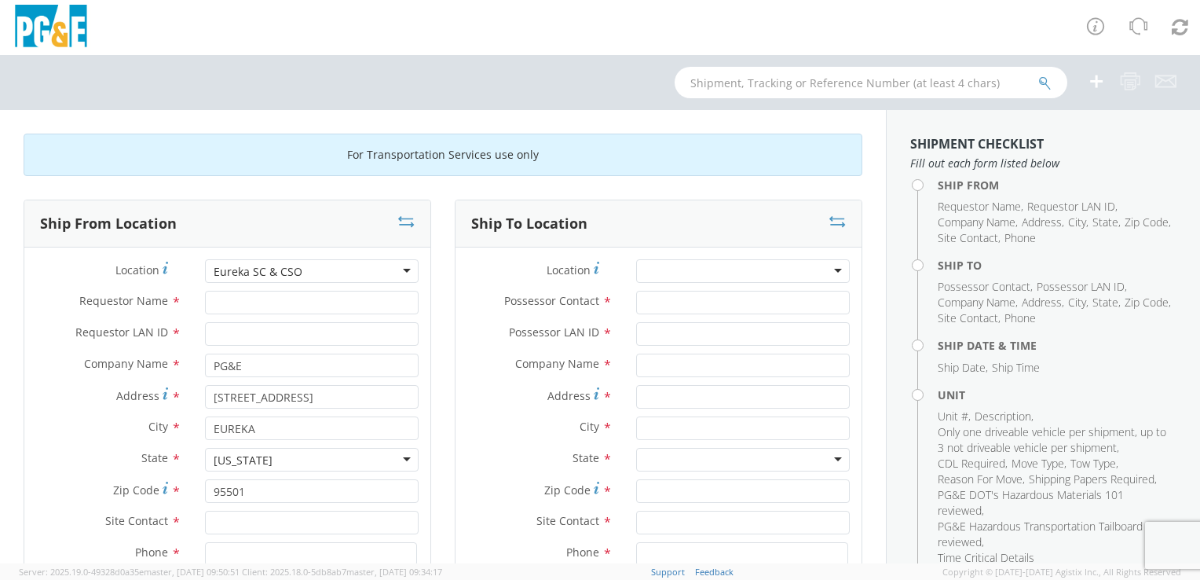
click at [825, 269] on div at bounding box center [743, 271] width 214 height 24
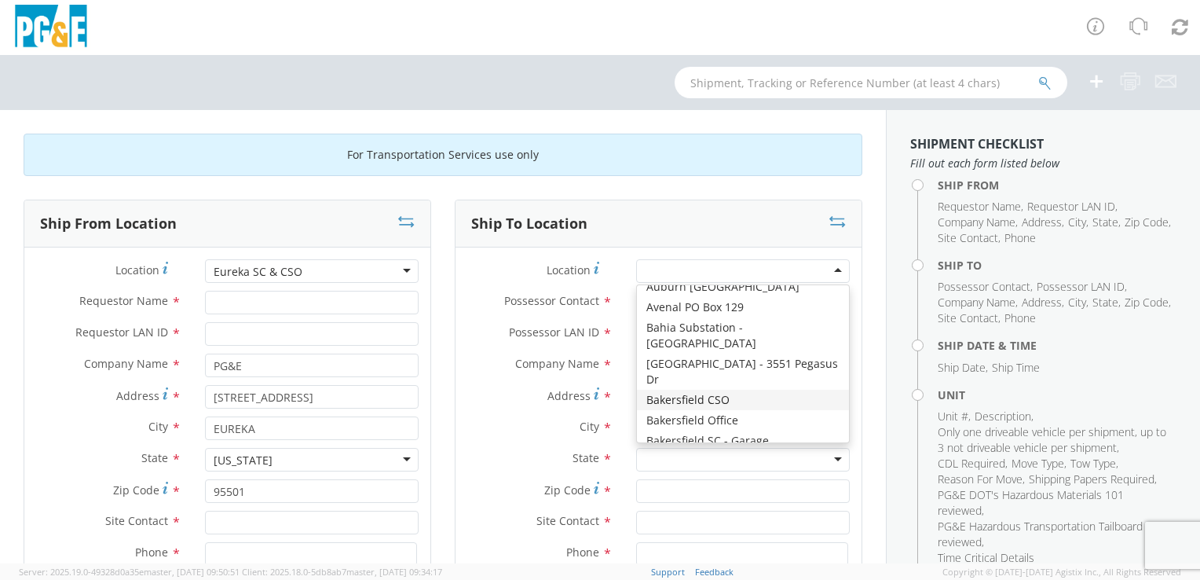
scroll to position [550, 0]
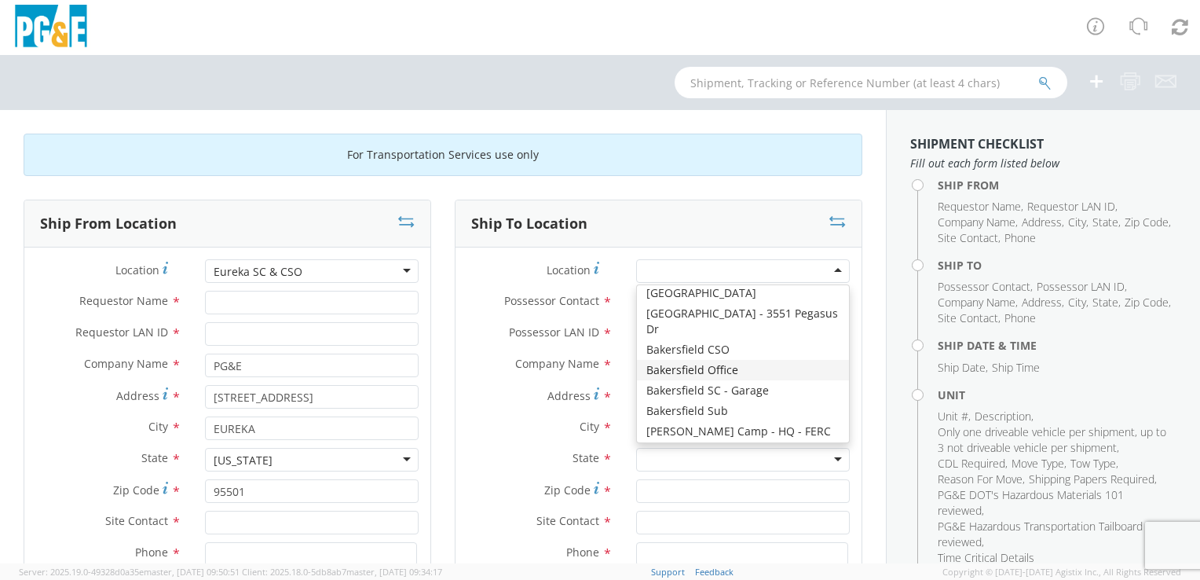
click at [473, 360] on label "Company Name *" at bounding box center [539, 363] width 169 height 20
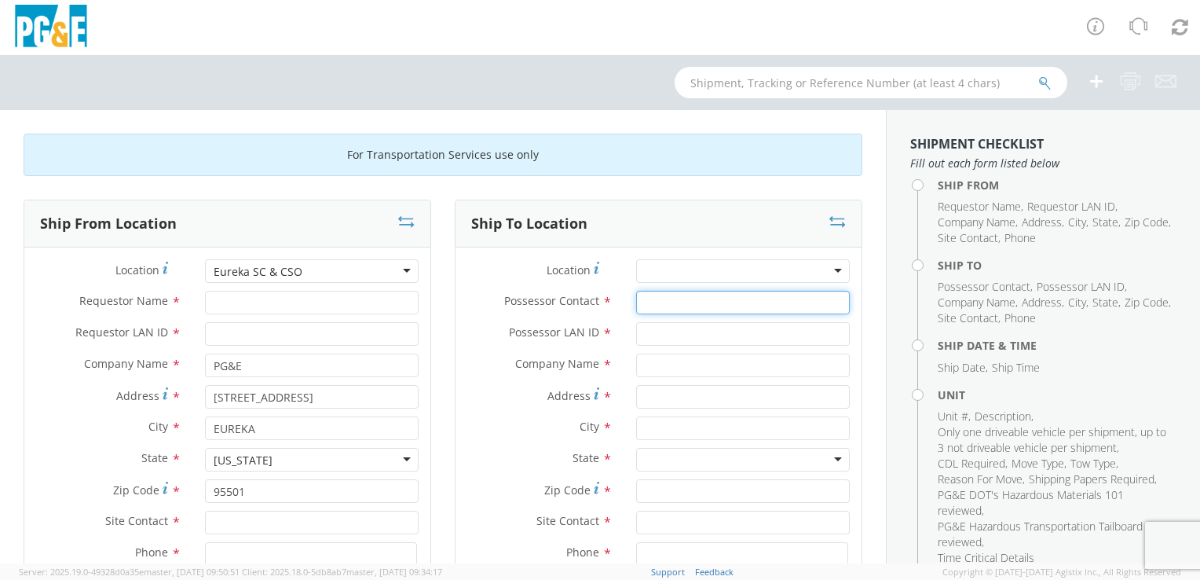
click at [694, 304] on input "Possessor Contact *" at bounding box center [743, 303] width 214 height 24
type input "DAVID TIESSO"
click at [668, 335] on input "Possessor LAN ID *" at bounding box center [743, 334] width 214 height 24
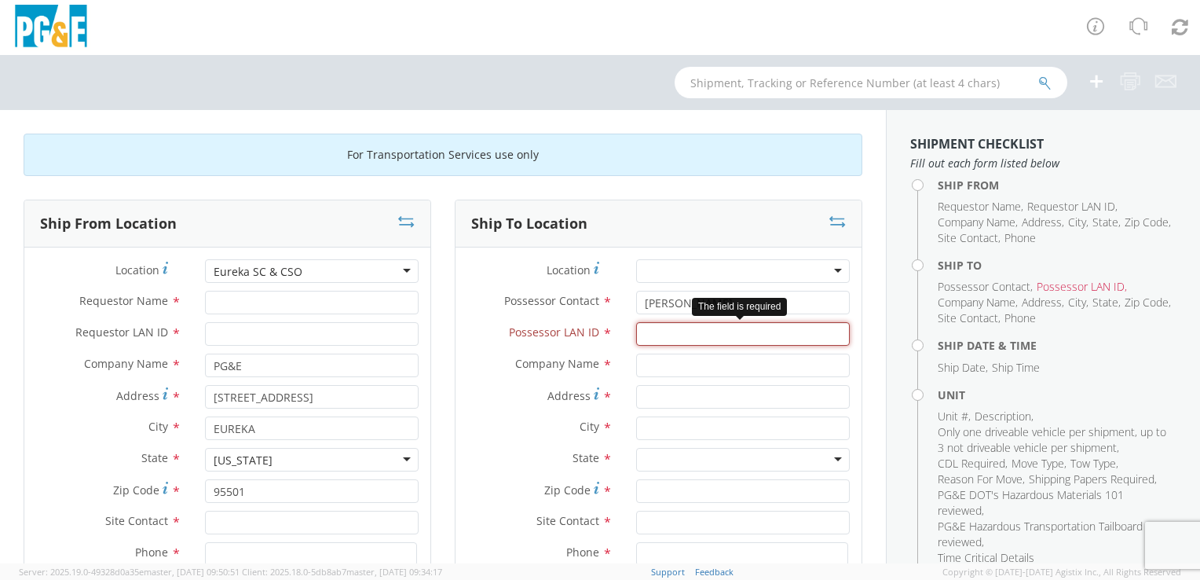
click at [664, 335] on input "Possessor LAN ID *" at bounding box center [743, 334] width 214 height 24
type input "DDTG"
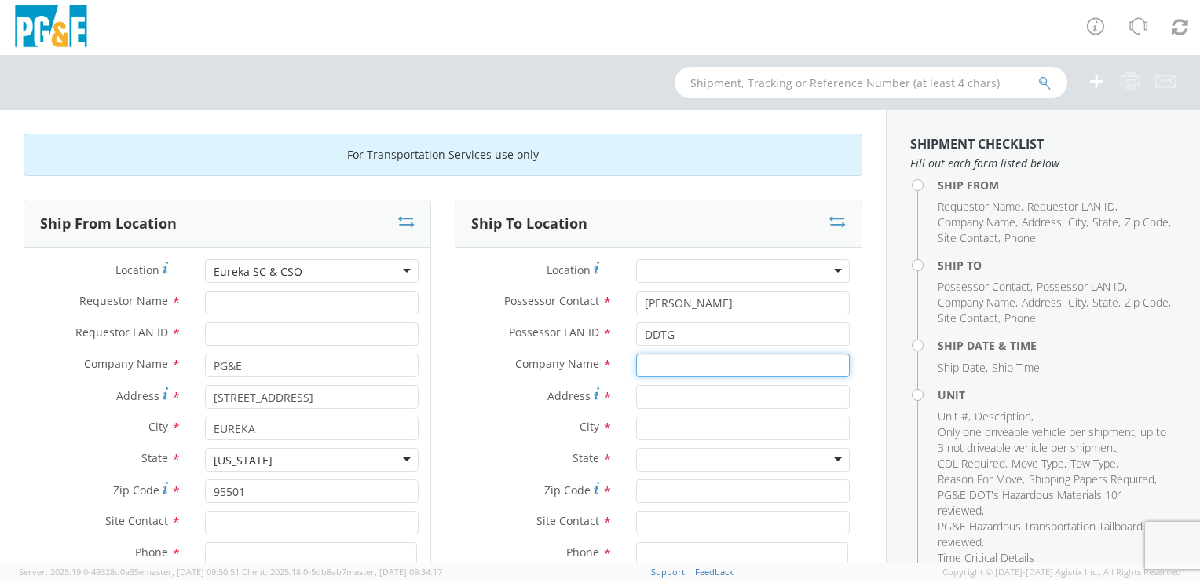
click at [679, 364] on input "text" at bounding box center [743, 365] width 214 height 24
type input "PG&E"
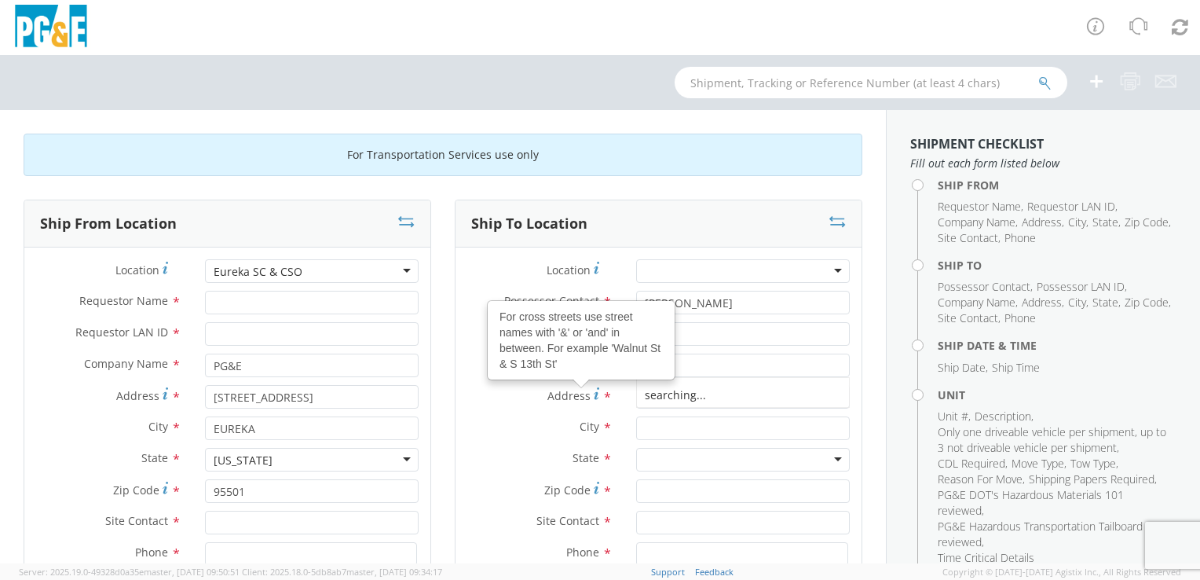
click at [484, 401] on label "Address For cross streets use street names with '&' or 'and' in between. For ex…" at bounding box center [539, 395] width 169 height 21
click at [636, 401] on input "Address For cross streets use street names with '&' or 'and' in between. For ex…" at bounding box center [743, 397] width 214 height 24
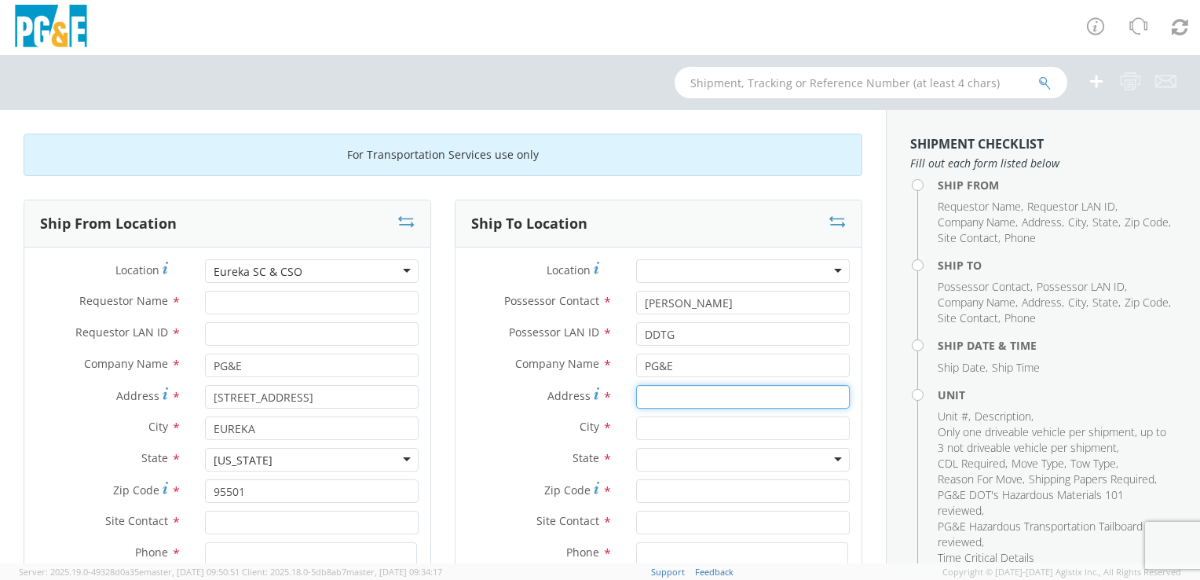
click at [696, 397] on input "Address *" at bounding box center [743, 397] width 214 height 24
type input "500 BOONE DRIVE"
click at [658, 423] on input "text" at bounding box center [743, 428] width 214 height 24
type input "AMERICAN CANYON"
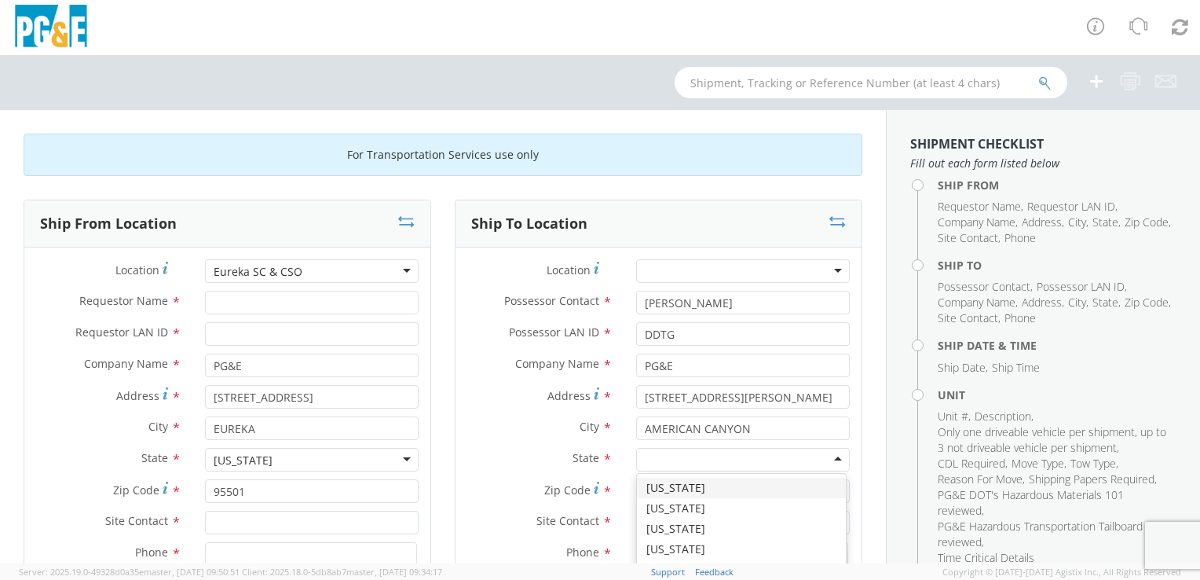
click at [669, 458] on div at bounding box center [743, 460] width 214 height 24
click at [528, 426] on label "City *" at bounding box center [539, 426] width 169 height 20
click at [689, 495] on input "Zip Code *" at bounding box center [743, 491] width 214 height 24
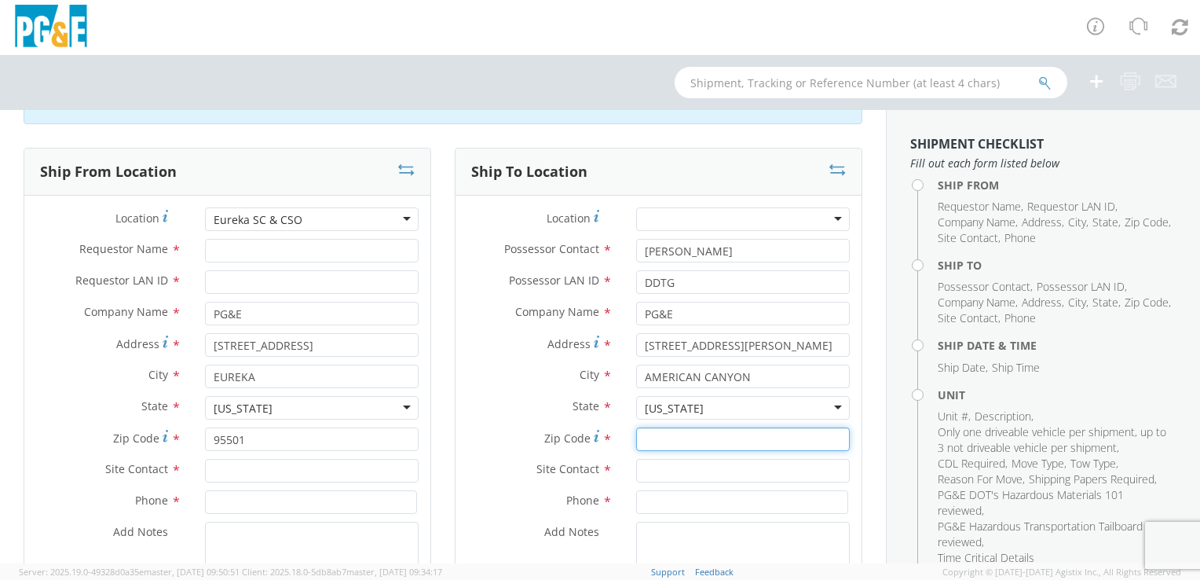
scroll to position [236, 0]
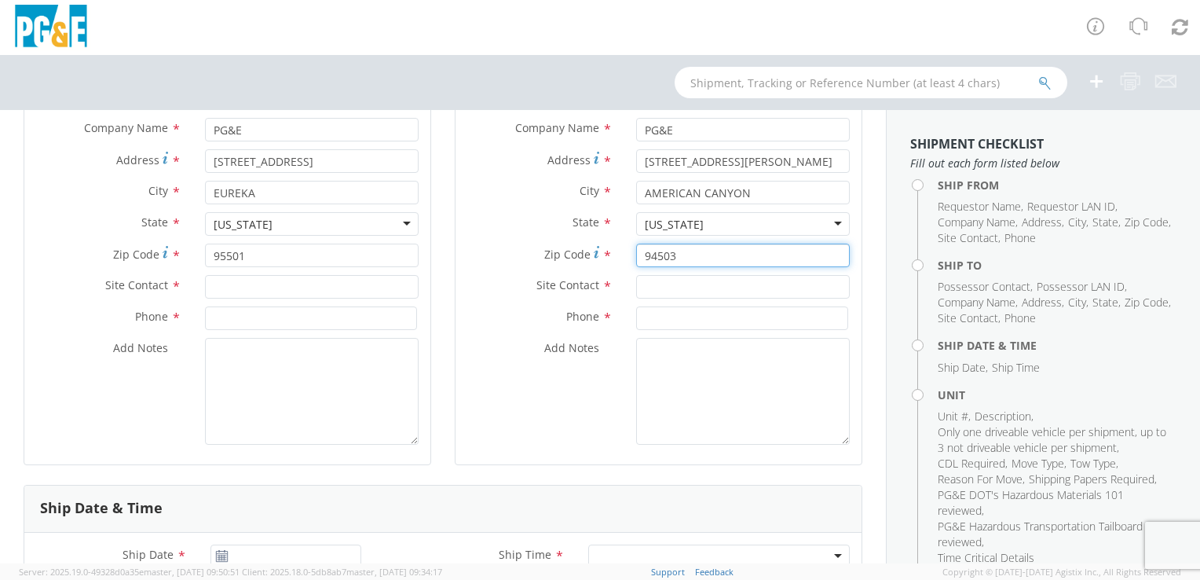
type input "94503"
click at [650, 286] on input "text" at bounding box center [743, 287] width 214 height 24
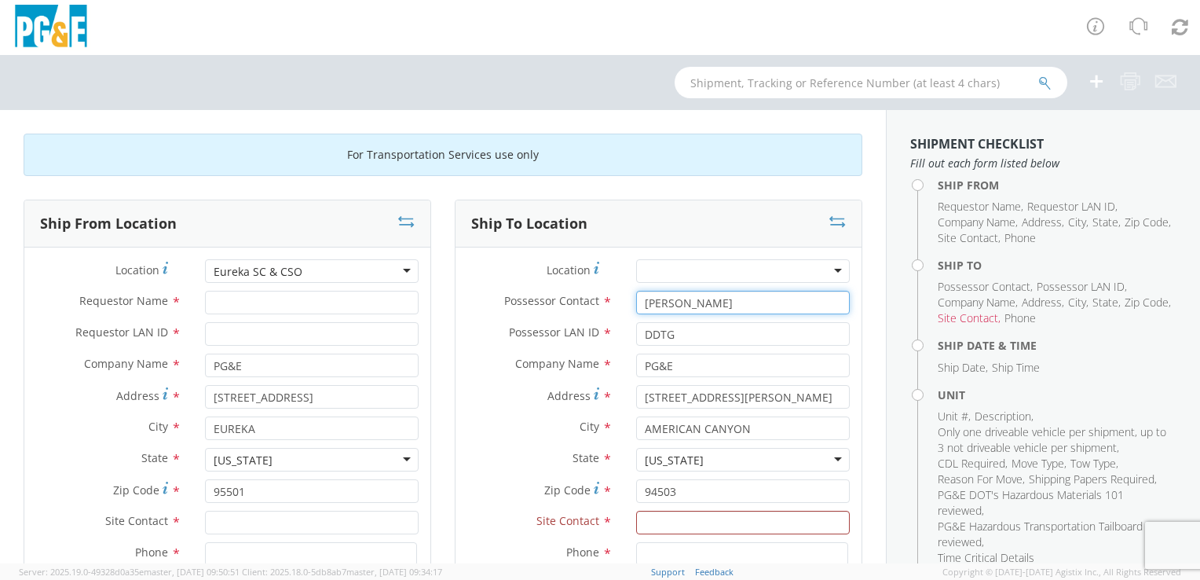
drag, startPoint x: 719, startPoint y: 303, endPoint x: 603, endPoint y: 305, distance: 115.5
click at [603, 305] on div "Possessor Contact * DAVID TIESSO" at bounding box center [658, 303] width 406 height 24
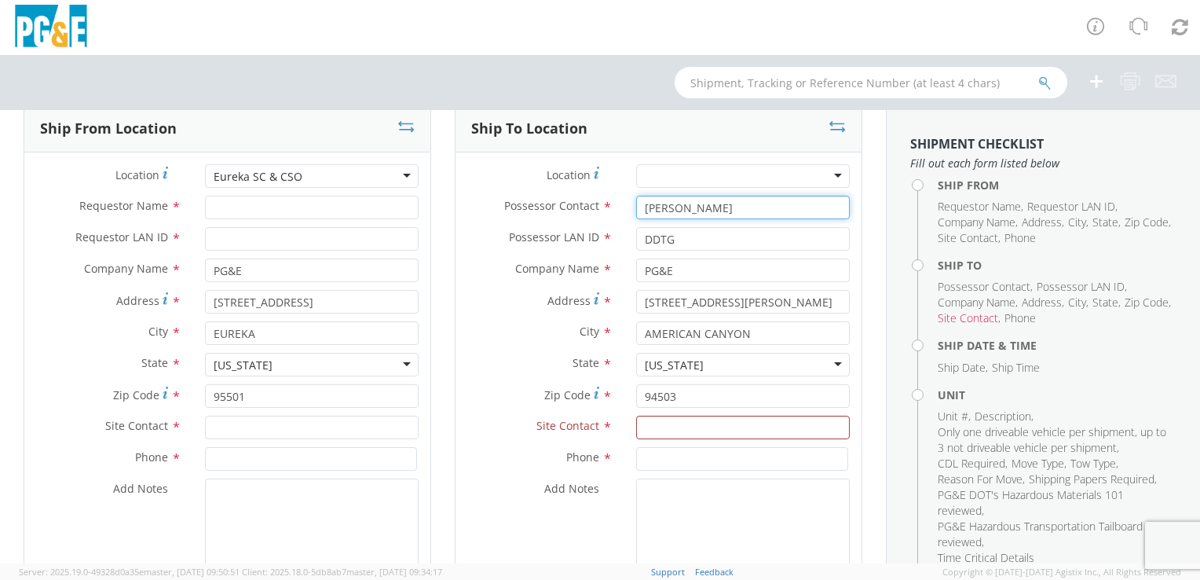
scroll to position [236, 0]
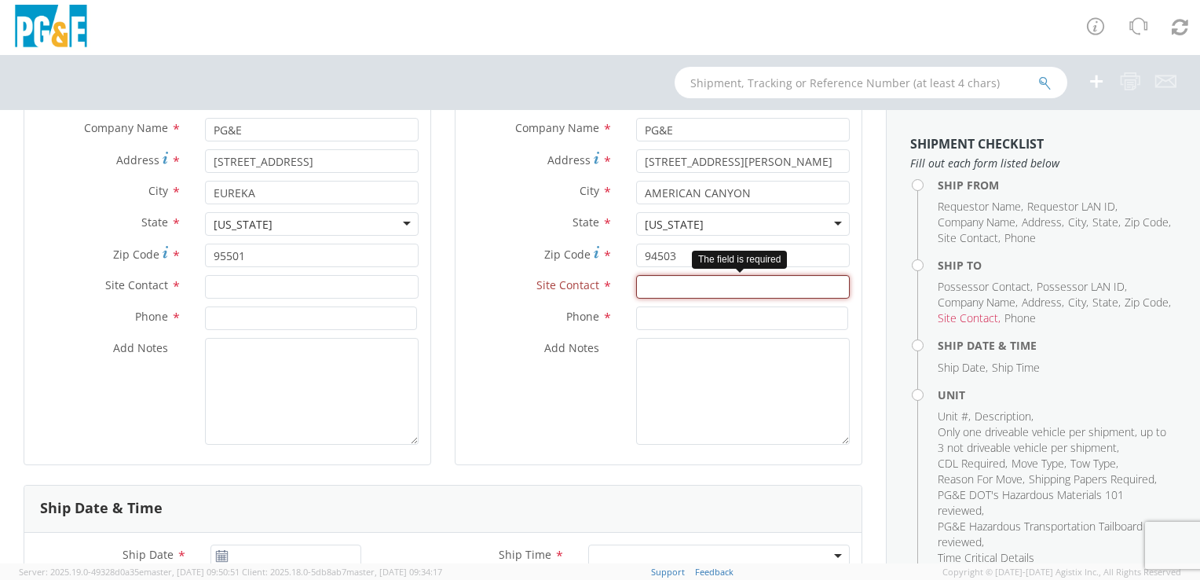
click at [663, 286] on input "text" at bounding box center [743, 287] width 214 height 24
paste input "DAVID TIESSO"
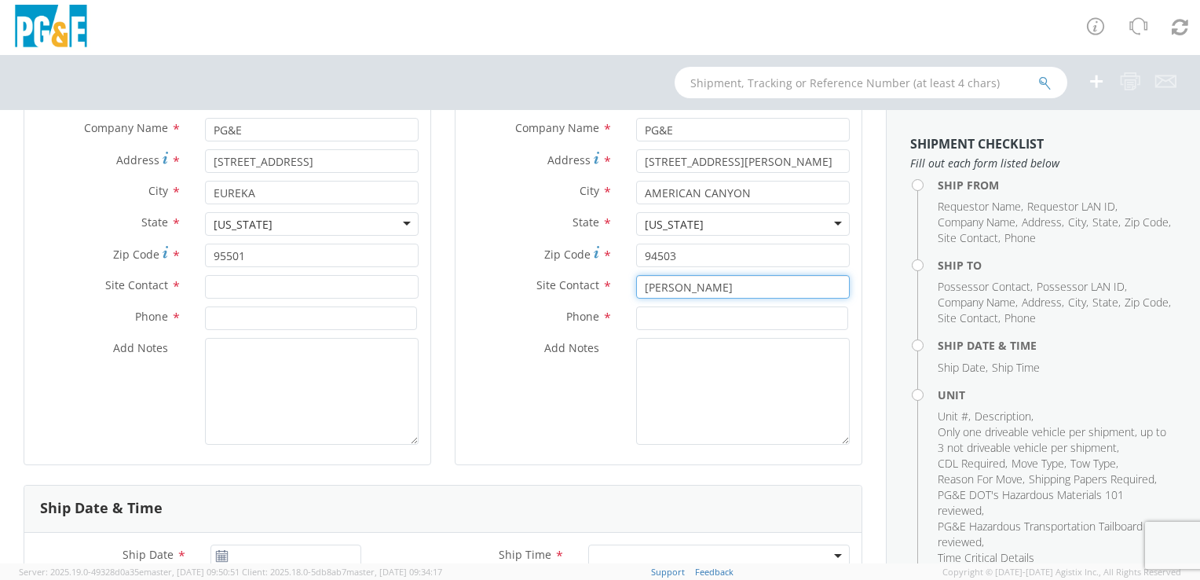
type input "DAVID TIESSO"
drag, startPoint x: 575, startPoint y: 401, endPoint x: 609, endPoint y: 388, distance: 36.8
click at [576, 401] on div "Add Notes *" at bounding box center [658, 391] width 406 height 107
click at [664, 309] on input at bounding box center [742, 318] width 212 height 24
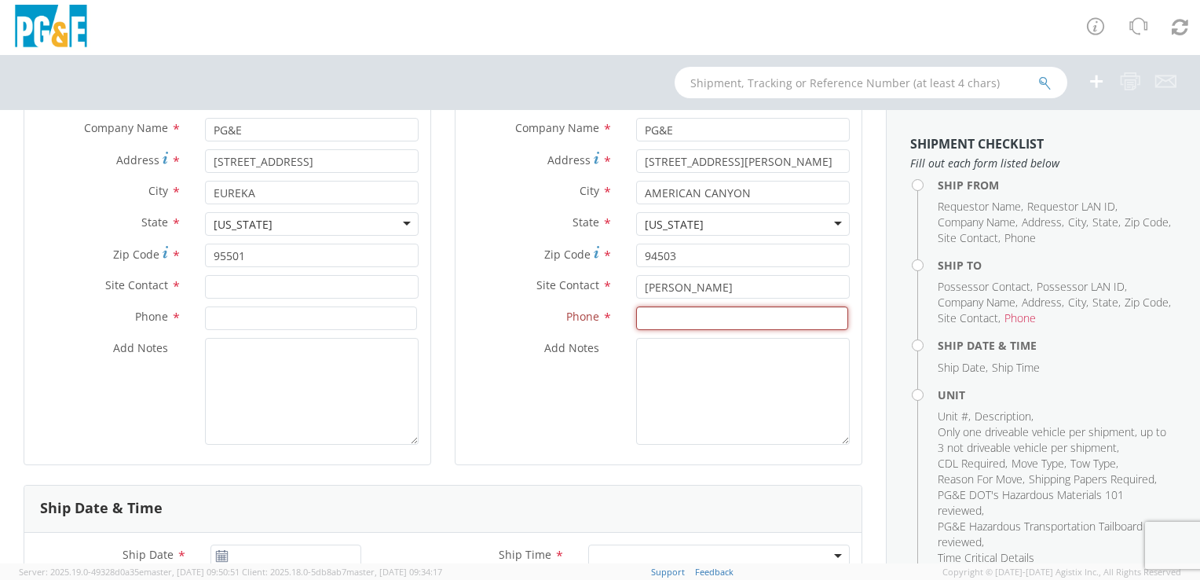
drag, startPoint x: 661, startPoint y: 320, endPoint x: 620, endPoint y: 343, distance: 46.8
click at [661, 320] on input at bounding box center [742, 318] width 212 height 24
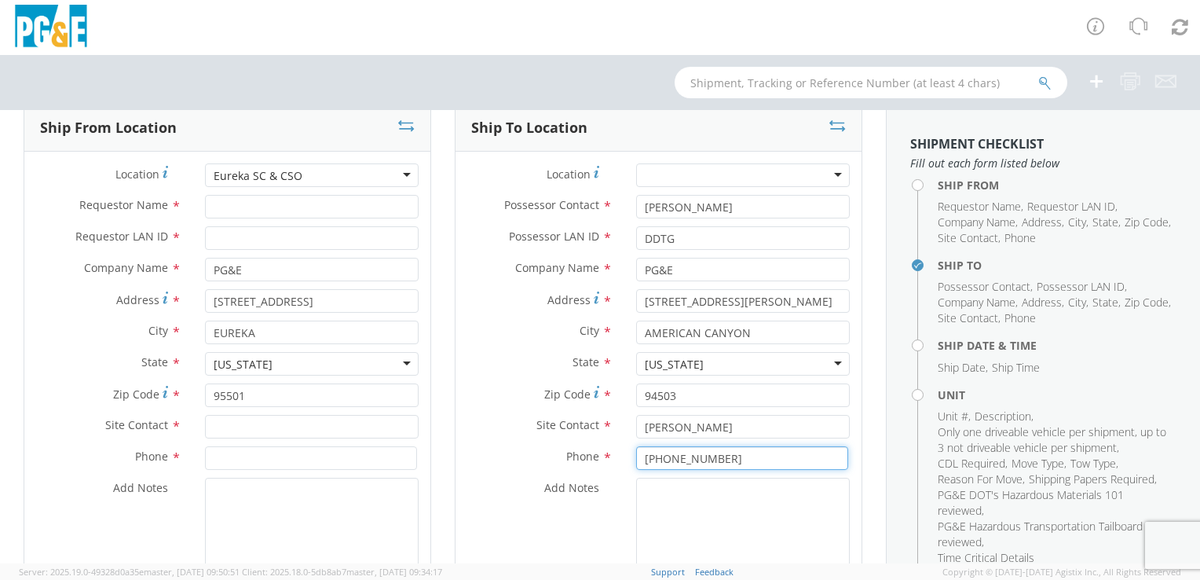
scroll to position [79, 0]
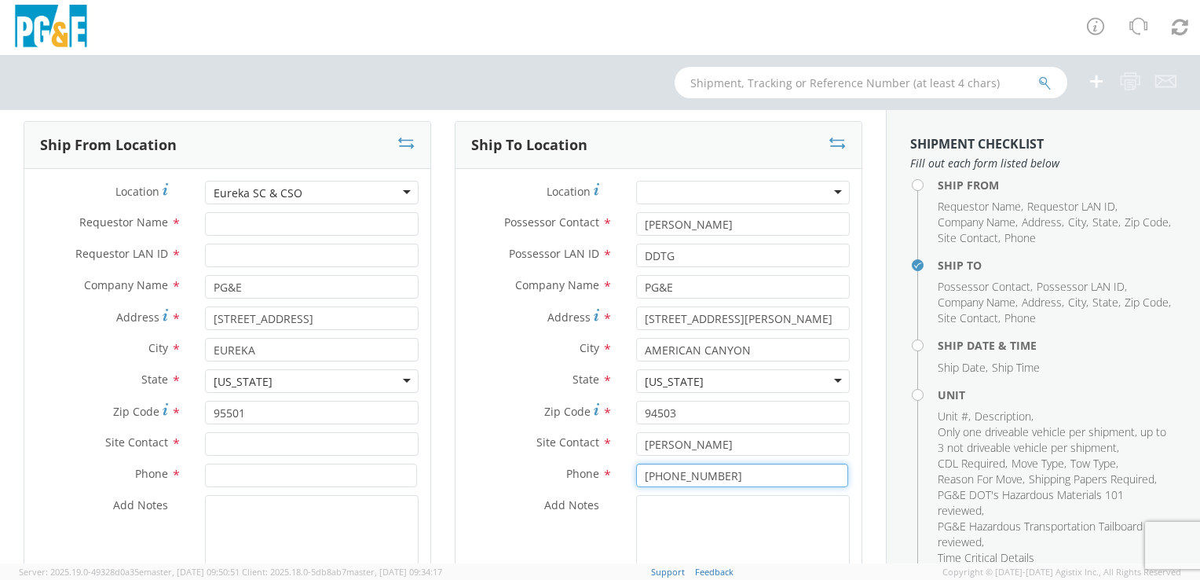
type input "510-693-2900"
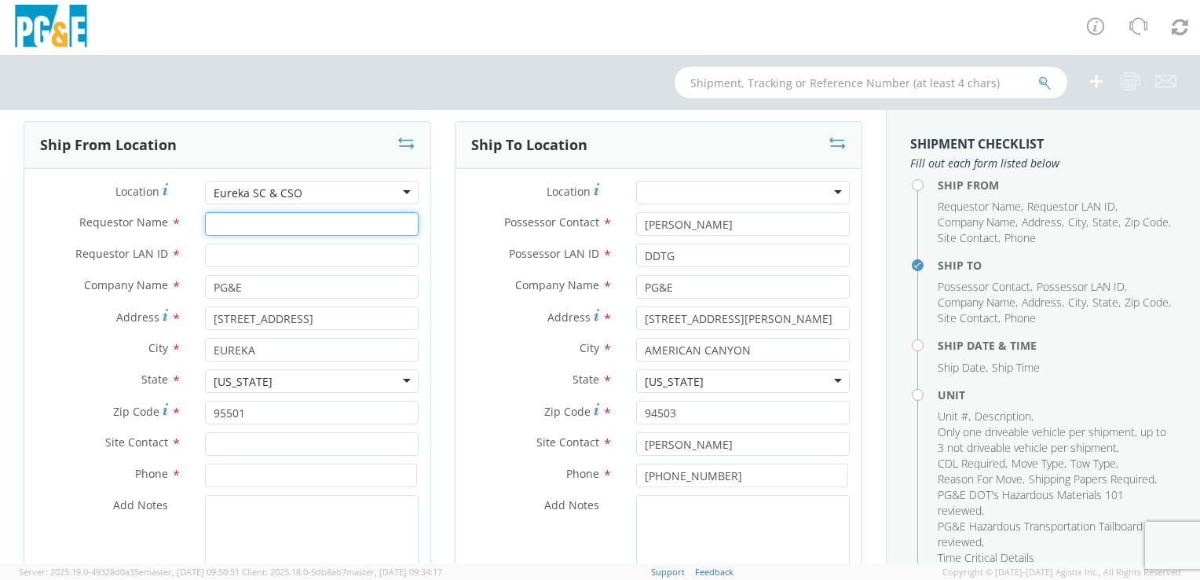
click at [298, 221] on input "Requestor Name *" at bounding box center [312, 224] width 214 height 24
type input "[PERSON_NAME]"
click at [267, 258] on input "Requestor LAN ID *" at bounding box center [312, 255] width 214 height 24
type input "T2MD"
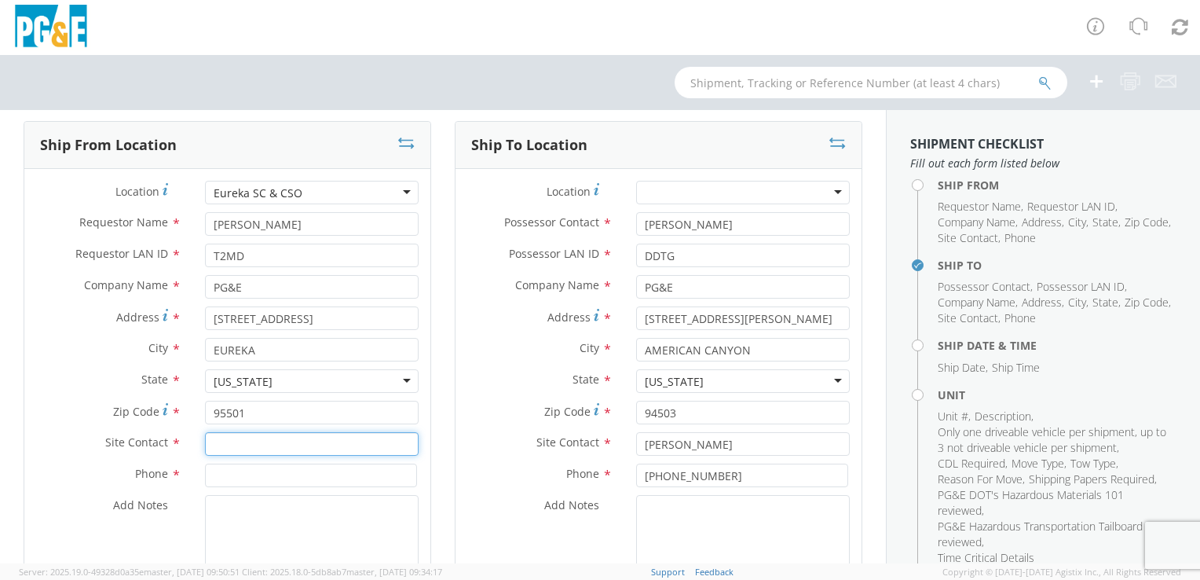
click at [240, 444] on input "text" at bounding box center [312, 444] width 214 height 24
type input "[PERSON_NAME]"
click at [86, 475] on label "Phone *" at bounding box center [108, 473] width 169 height 20
click at [232, 474] on input at bounding box center [311, 475] width 212 height 24
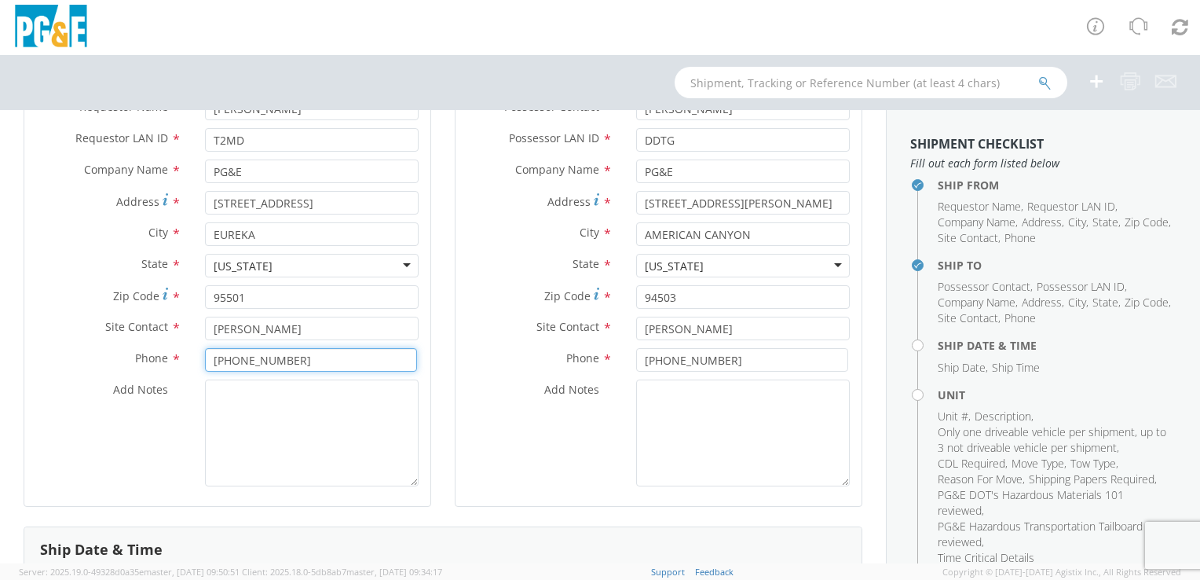
scroll to position [314, 0]
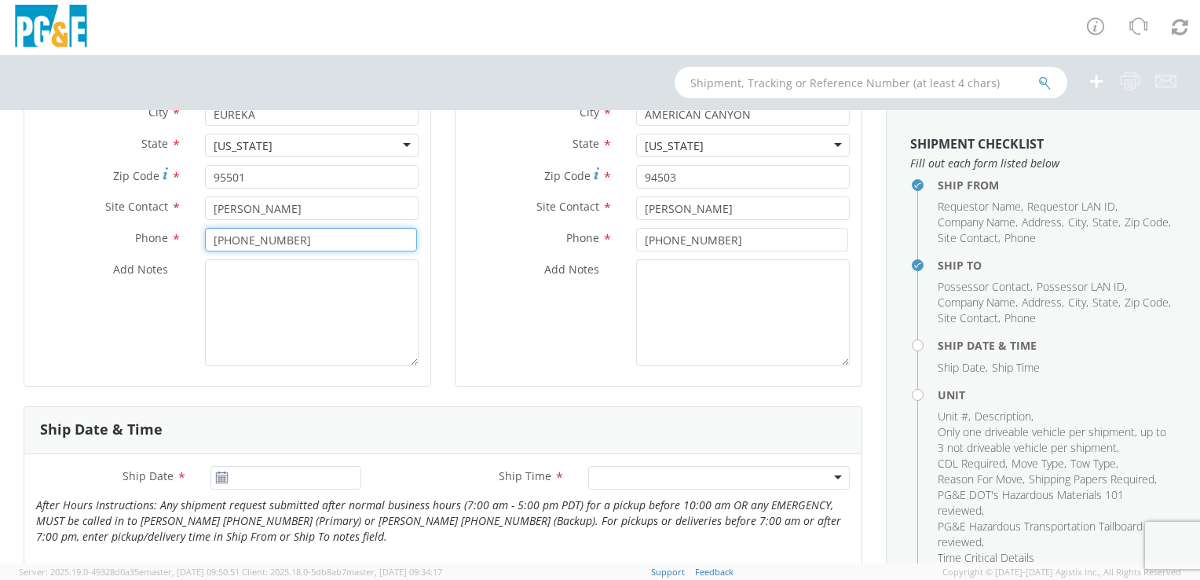
type input "[PHONE_NUMBER]"
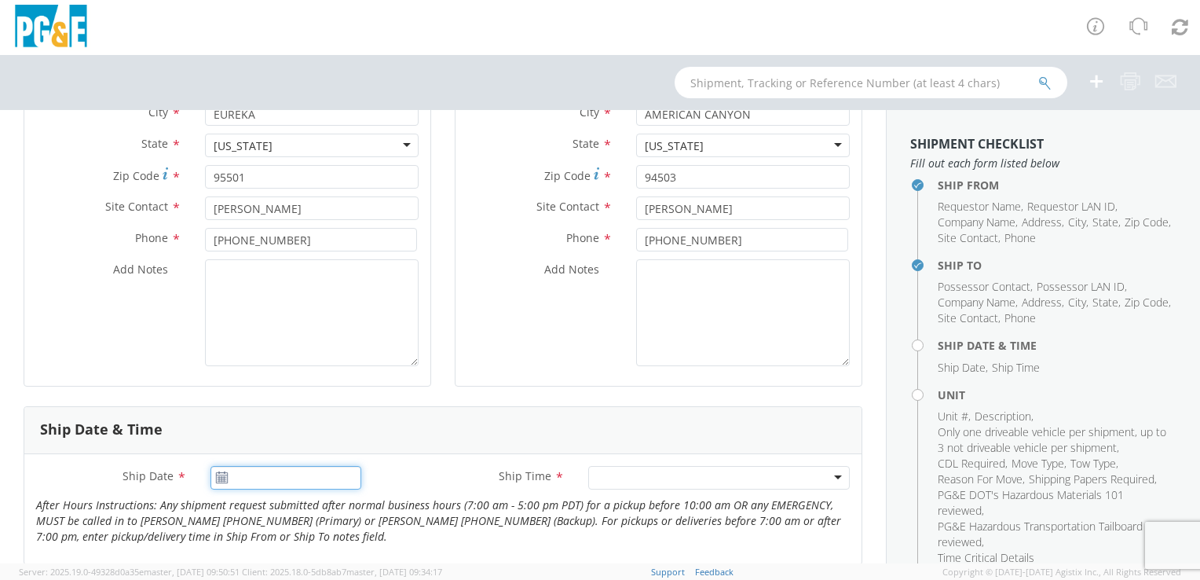
type input "09/17/2025"
click at [321, 481] on input "09/17/2025" at bounding box center [285, 478] width 151 height 24
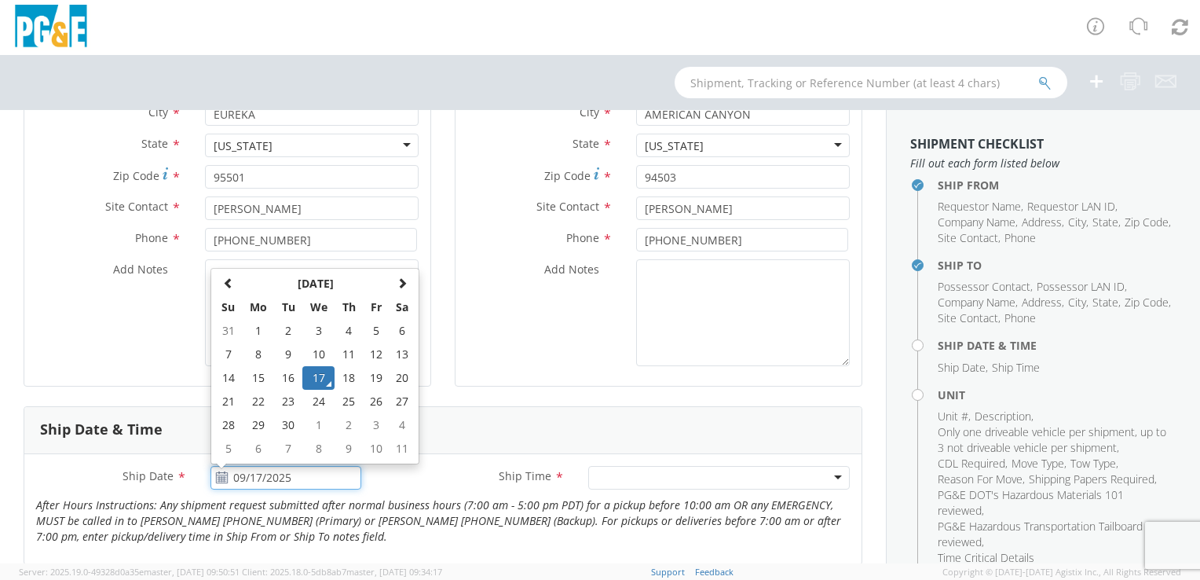
click at [316, 372] on td "17" at bounding box center [318, 378] width 33 height 24
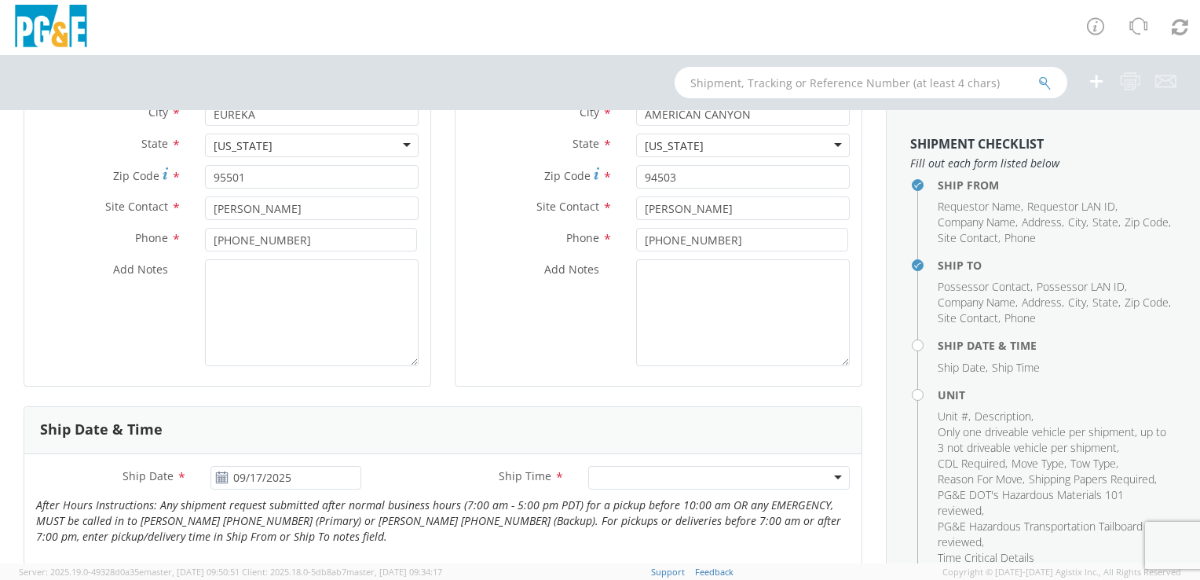
click at [627, 475] on div at bounding box center [719, 478] width 262 height 24
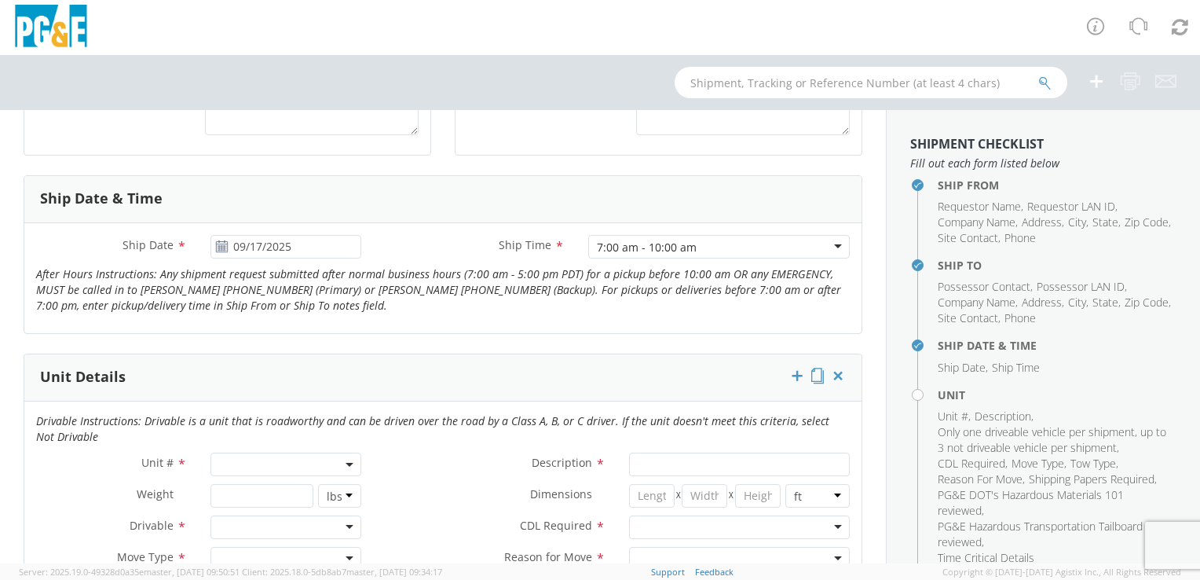
scroll to position [628, 0]
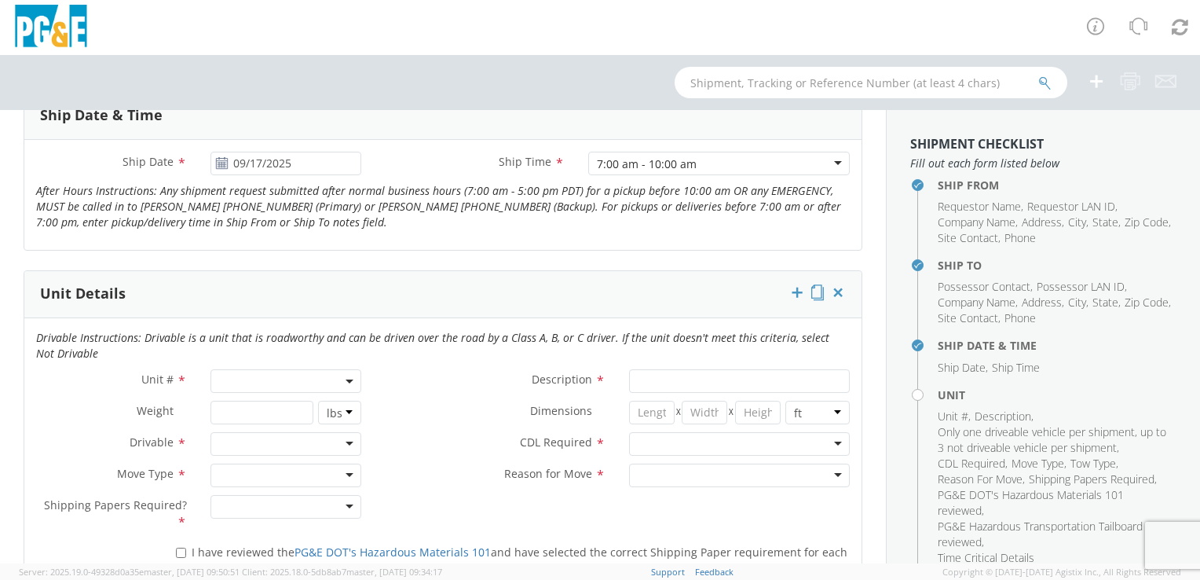
click at [263, 382] on span at bounding box center [285, 381] width 151 height 24
click at [240, 412] on input "search" at bounding box center [284, 407] width 141 height 24
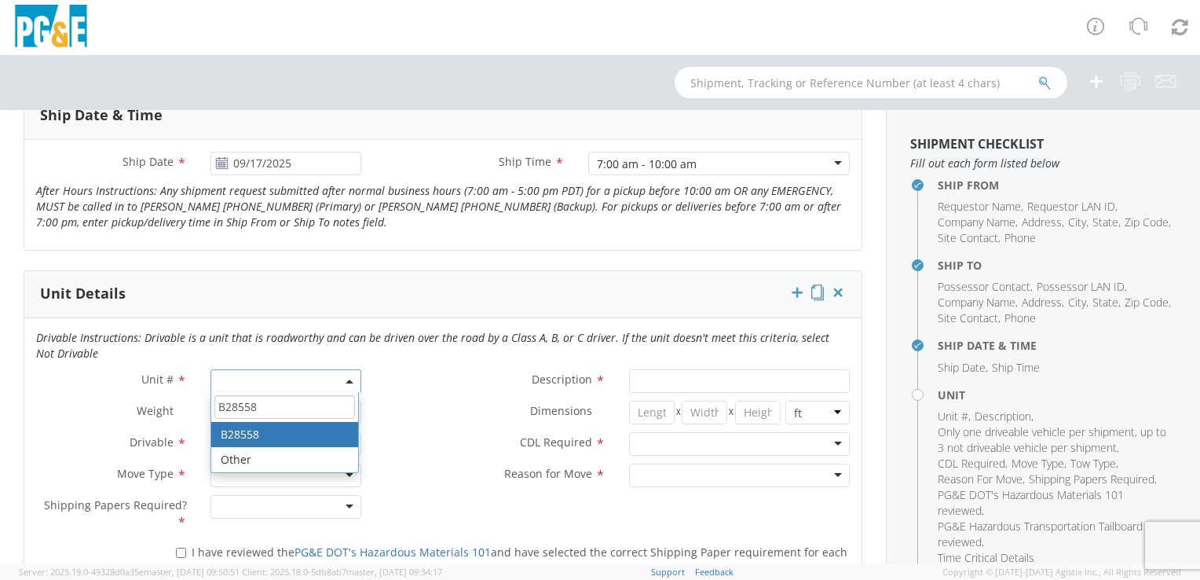
type input "B28558"
type input "TRUCK; TROUBLE W/AERIAL 4X4"
type input "19500"
select select "B28558"
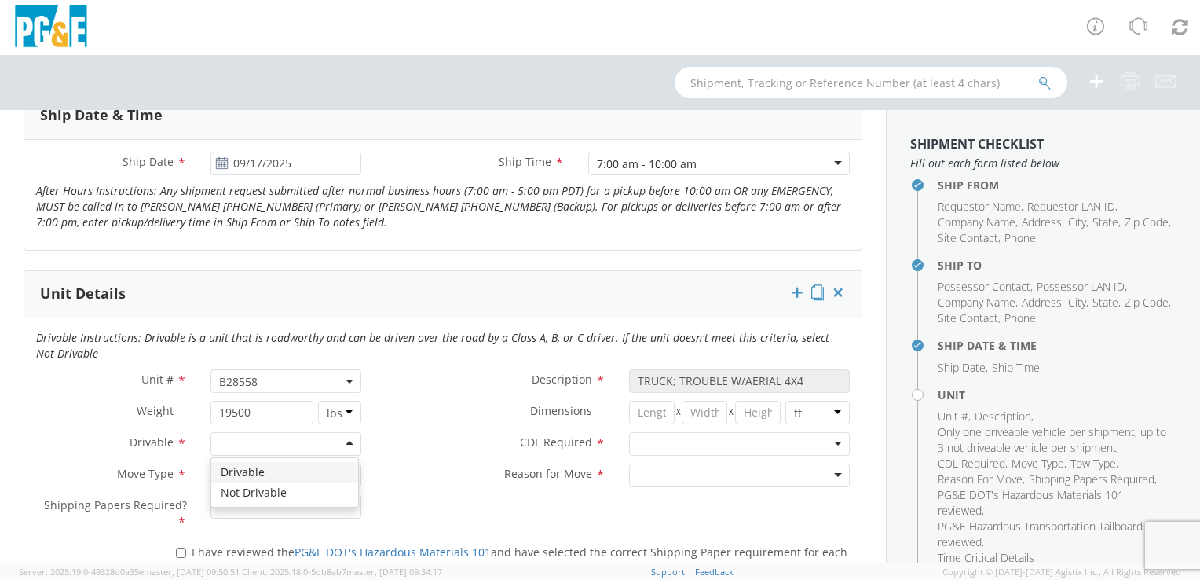
click at [243, 447] on div at bounding box center [285, 444] width 151 height 24
click at [245, 477] on div at bounding box center [285, 475] width 151 height 24
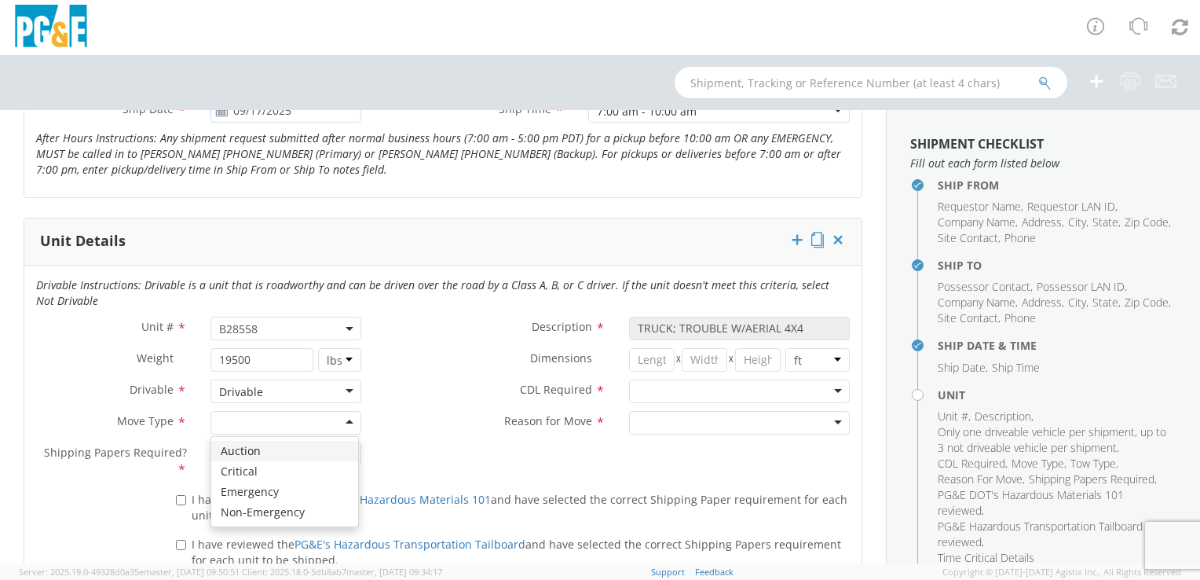
scroll to position [785, 0]
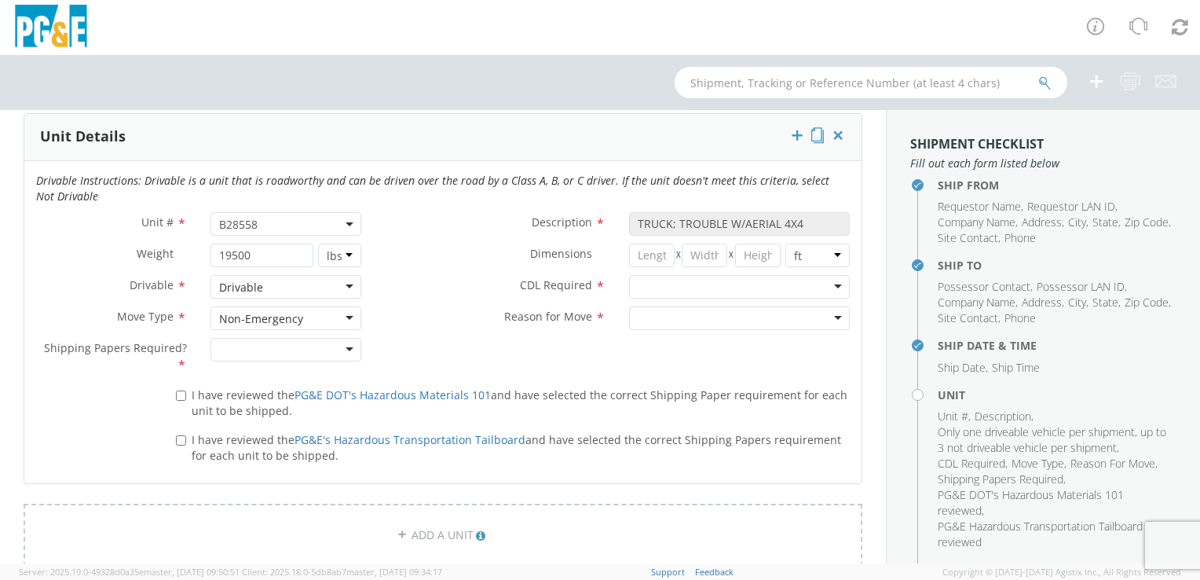
click at [227, 348] on div at bounding box center [285, 350] width 151 height 24
click at [179, 391] on input "I have reviewed the PG&E DOT's Hazardous Materials 101 and have selected the co…" at bounding box center [181, 395] width 10 height 10
checkbox input "true"
click at [179, 437] on input "I have reviewed the PG&E's Hazardous Transportation Tailboard and have selected…" at bounding box center [181, 440] width 10 height 10
checkbox input "true"
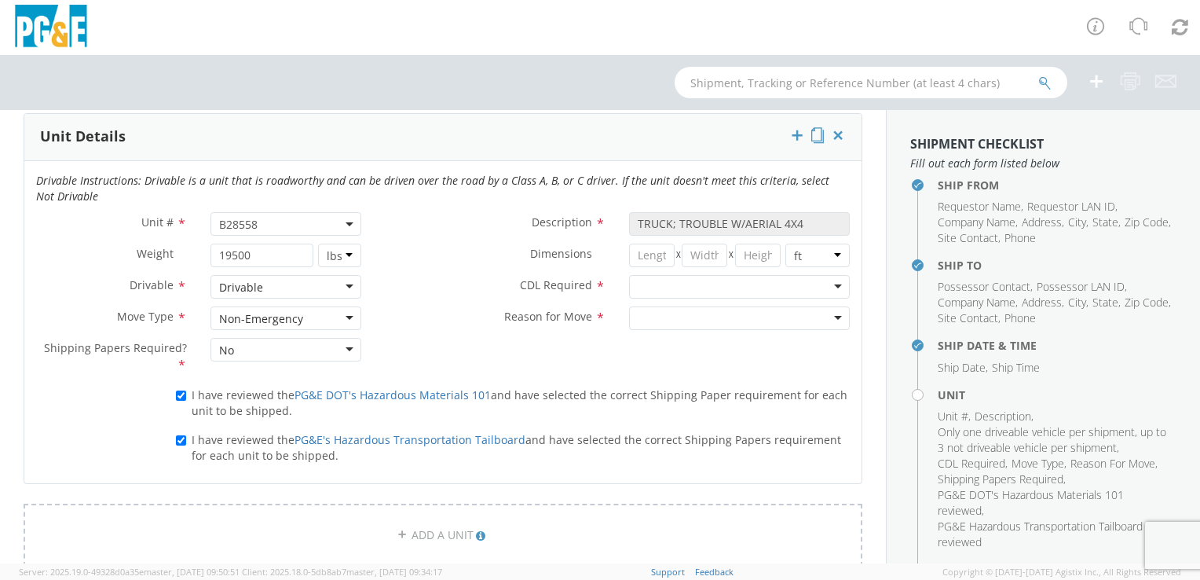
click at [652, 285] on div at bounding box center [739, 287] width 221 height 24
click at [656, 315] on div at bounding box center [739, 318] width 221 height 24
click at [430, 306] on label "Reason for Move *" at bounding box center [495, 316] width 244 height 20
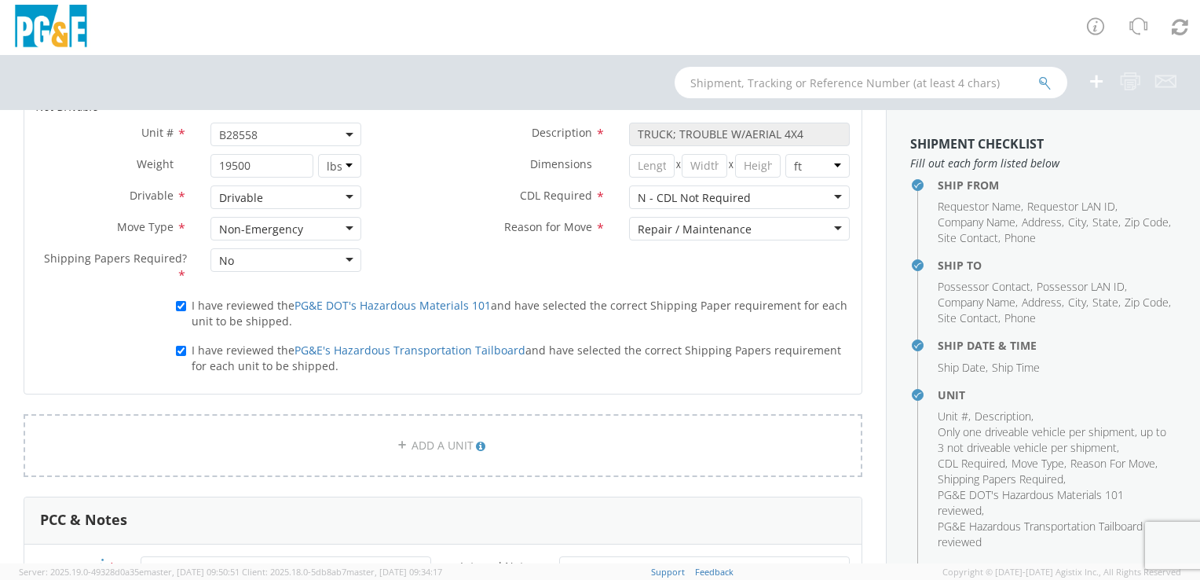
scroll to position [1021, 0]
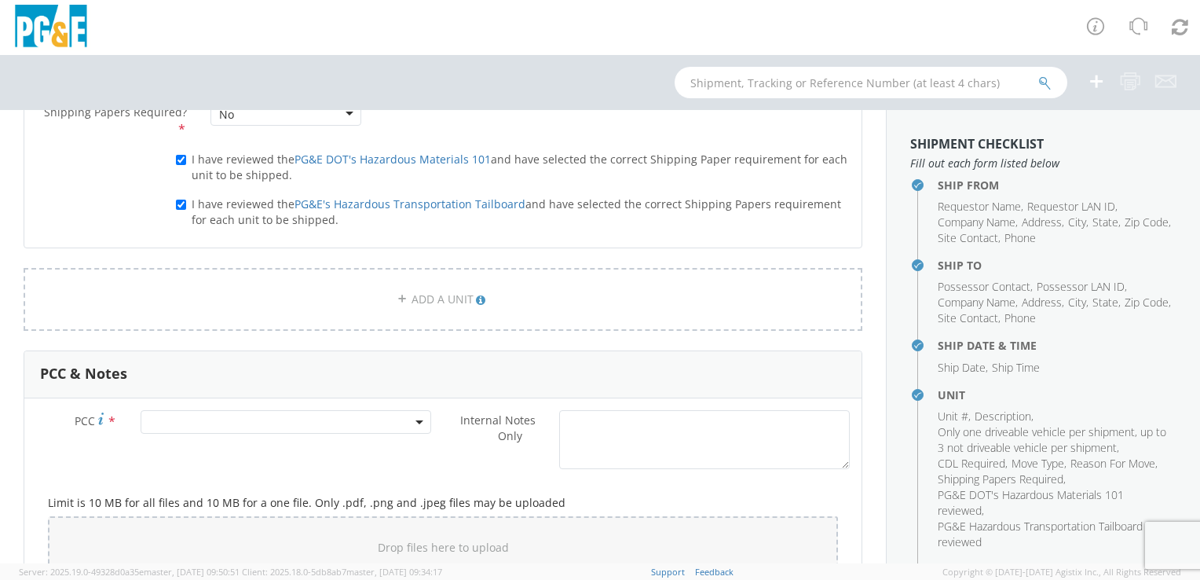
click at [320, 418] on span at bounding box center [286, 422] width 291 height 24
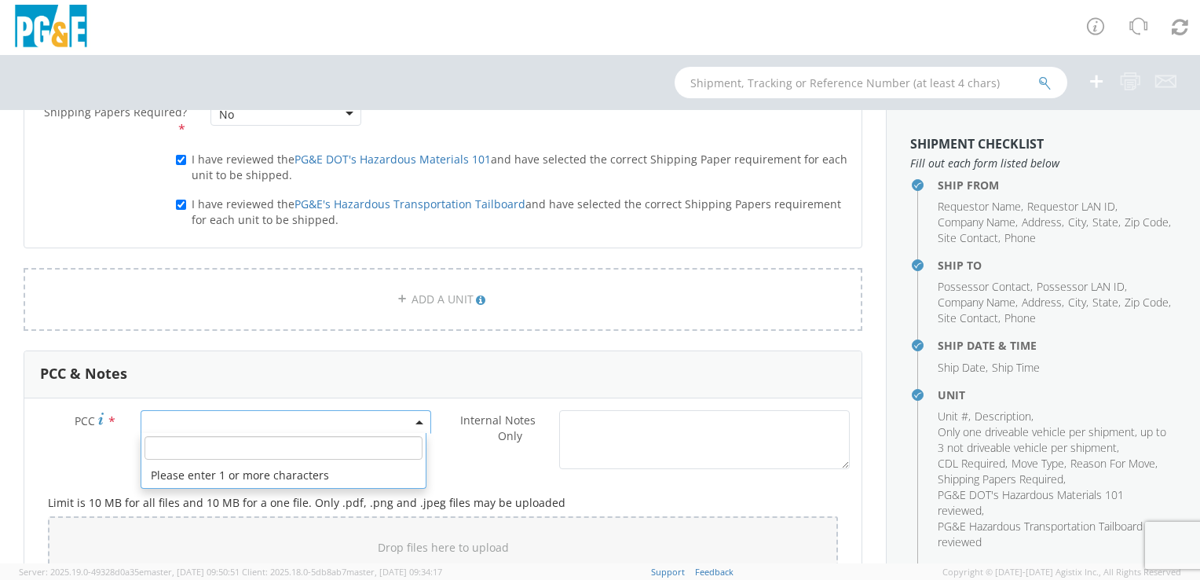
click at [316, 448] on input "number" at bounding box center [284, 448] width 278 height 24
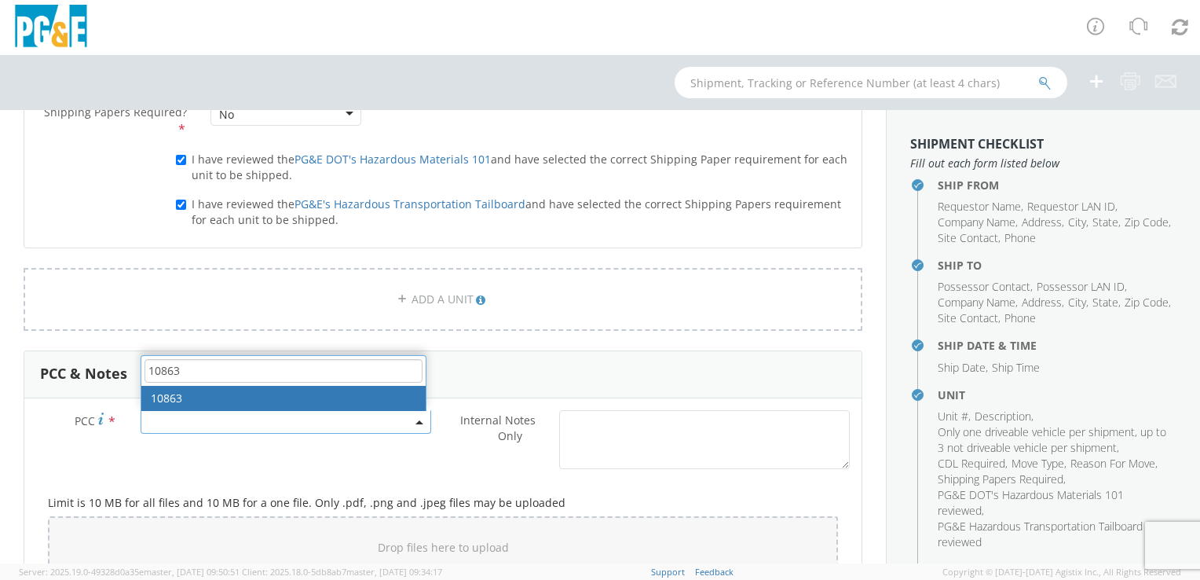
type input "10863"
select select "10863"
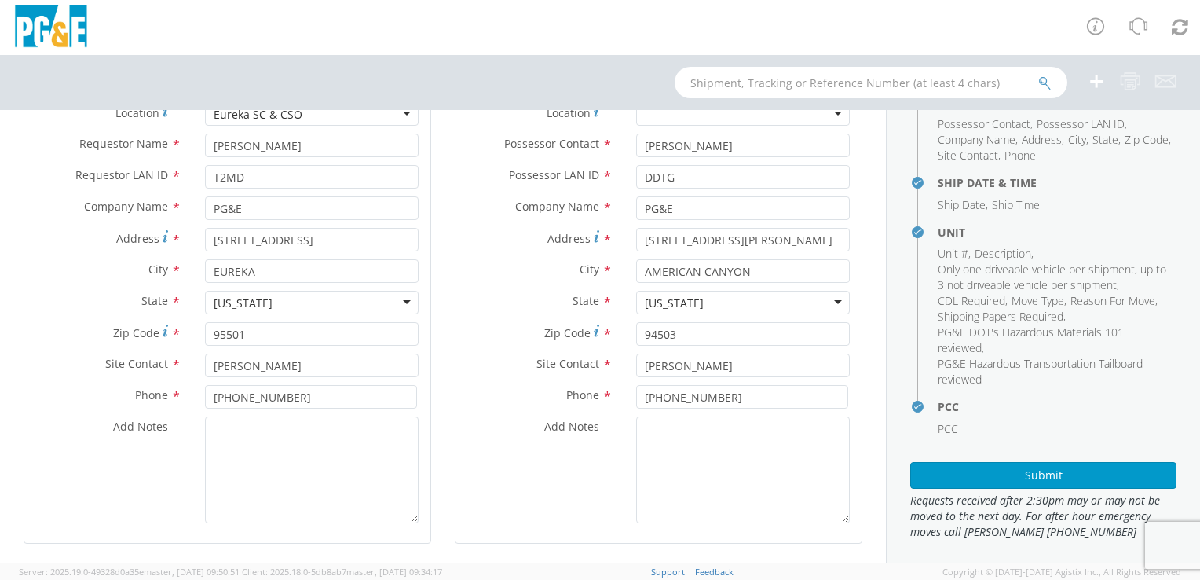
scroll to position [170, 0]
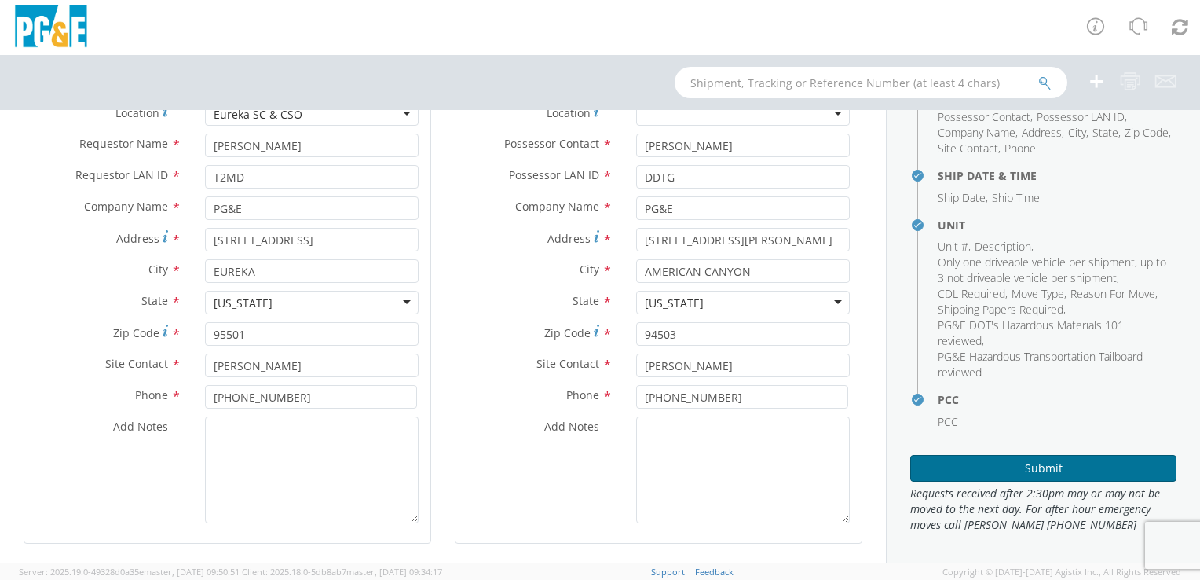
click at [1030, 463] on button "Submit" at bounding box center [1043, 468] width 266 height 27
